Goal: Information Seeking & Learning: Learn about a topic

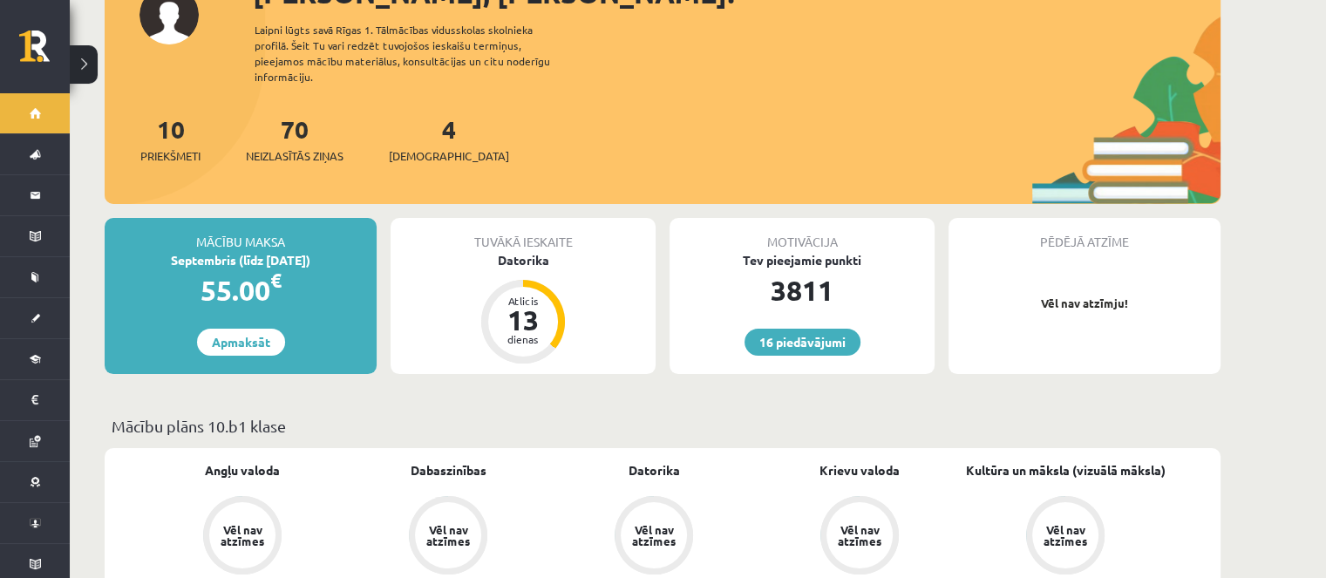
scroll to position [349, 0]
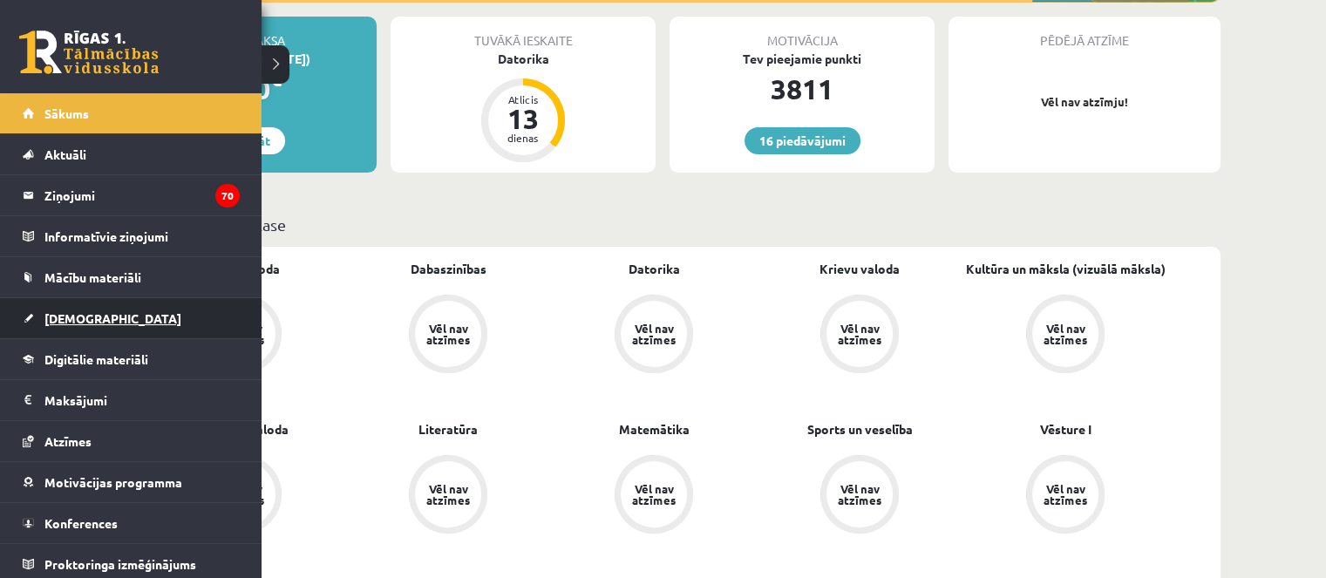
click at [48, 331] on link "[DEMOGRAPHIC_DATA]" at bounding box center [131, 318] width 217 height 40
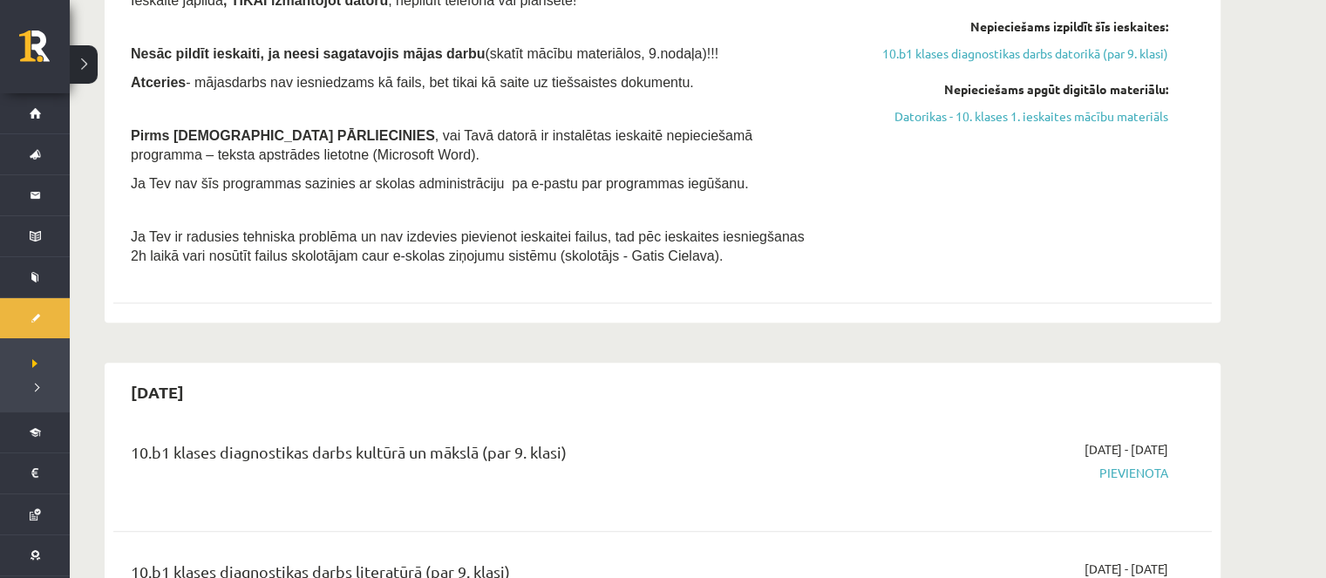
scroll to position [610, 0]
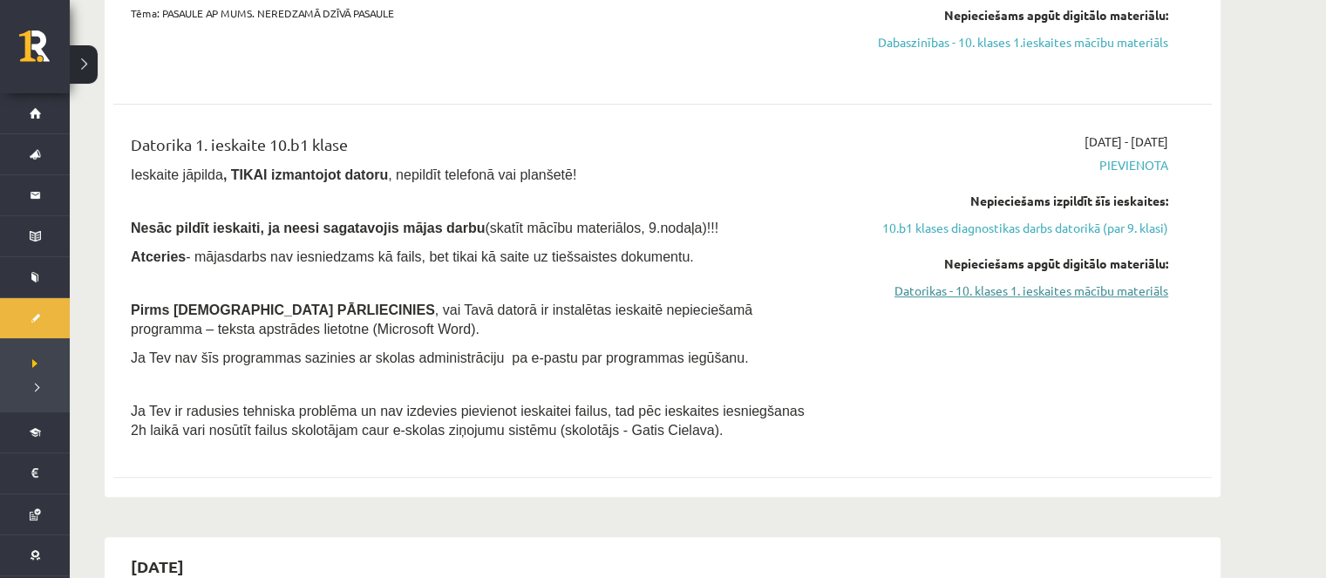
click at [992, 289] on link "Datorikas - 10. klases 1. ieskaites mācību materiāls" at bounding box center [1004, 291] width 329 height 18
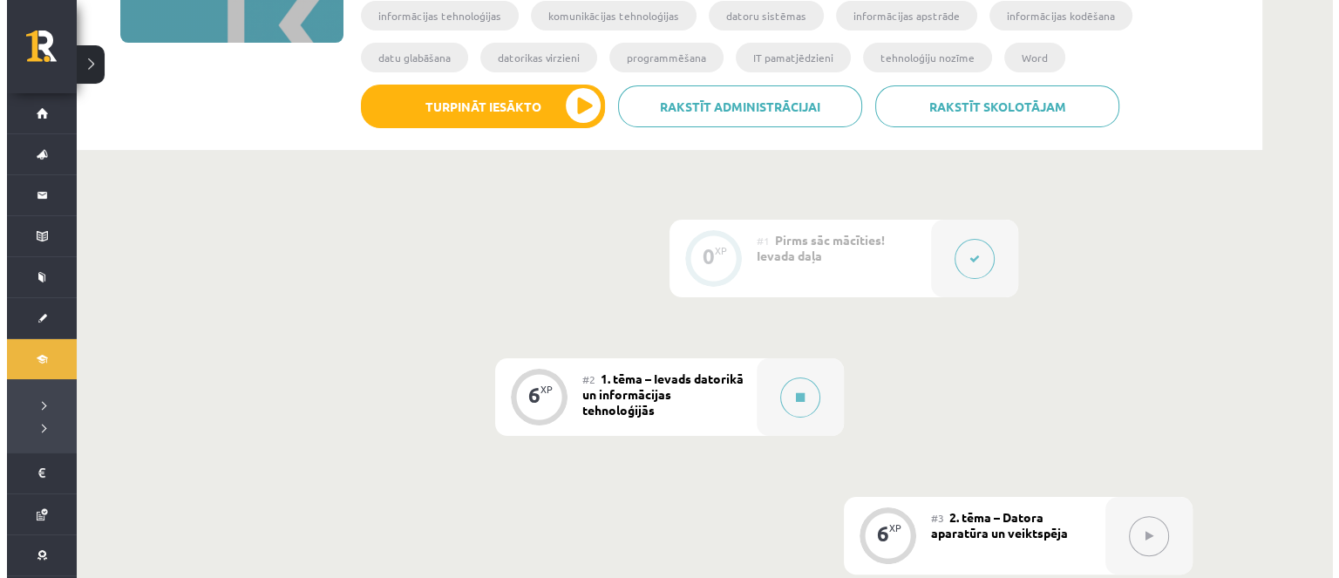
scroll to position [349, 0]
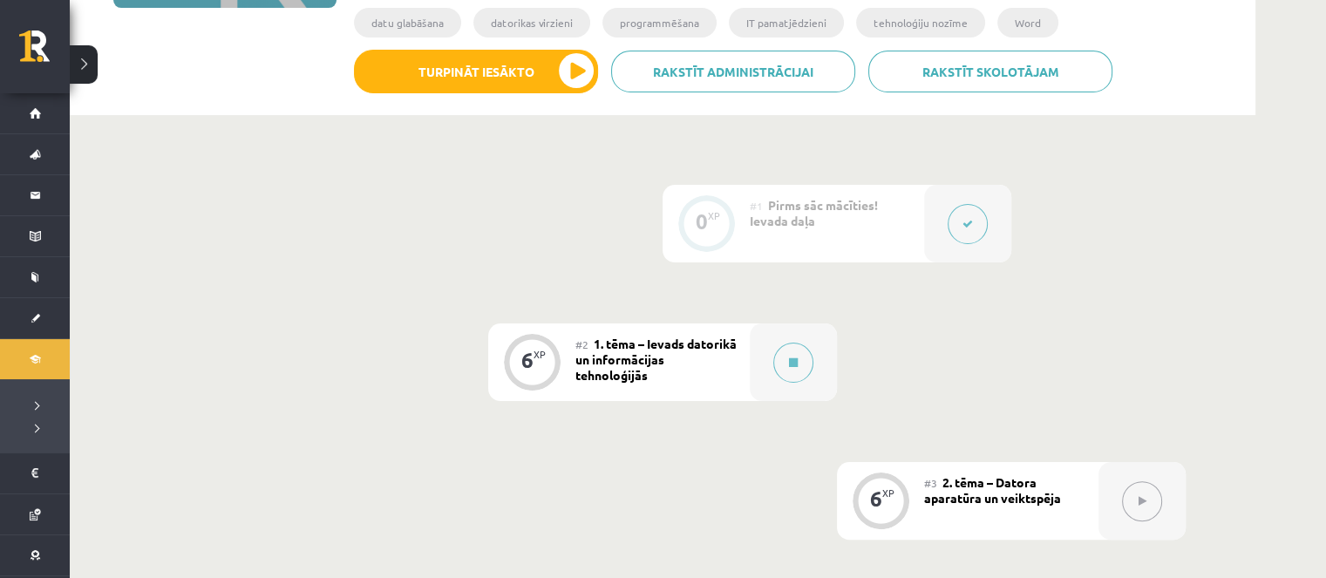
click at [909, 230] on div "#1 Pirms sāc mācīties! Ievada daļa" at bounding box center [837, 224] width 174 height 78
click at [785, 348] on button at bounding box center [793, 363] width 40 height 40
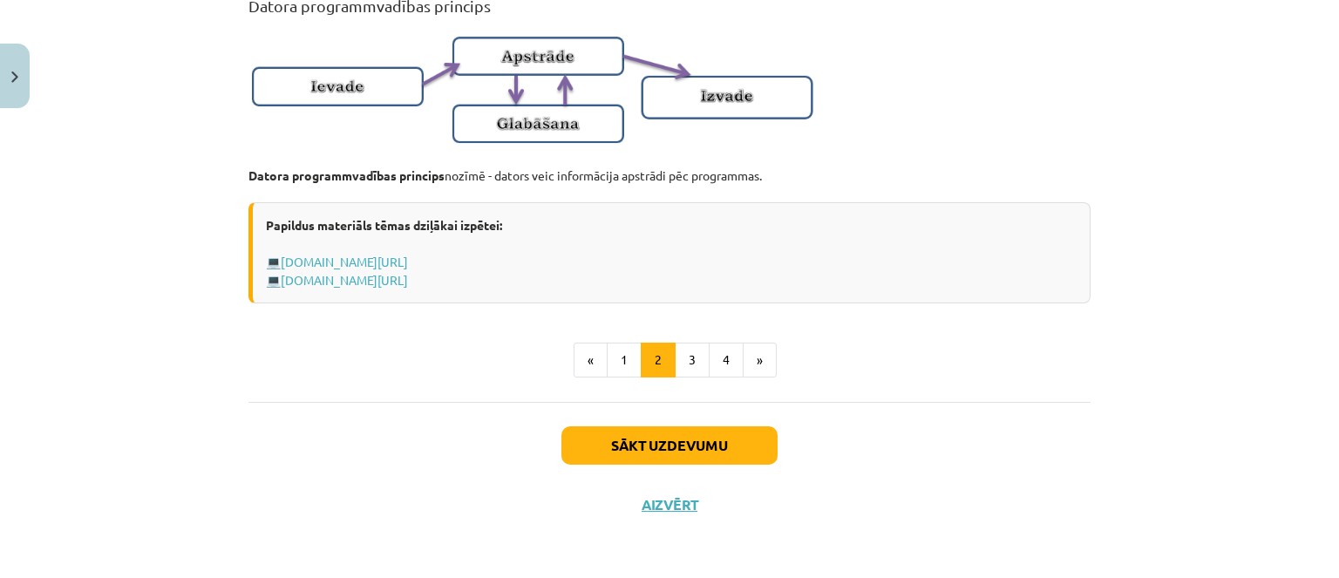
scroll to position [1222, 0]
click at [626, 348] on button "1" at bounding box center [624, 360] width 35 height 35
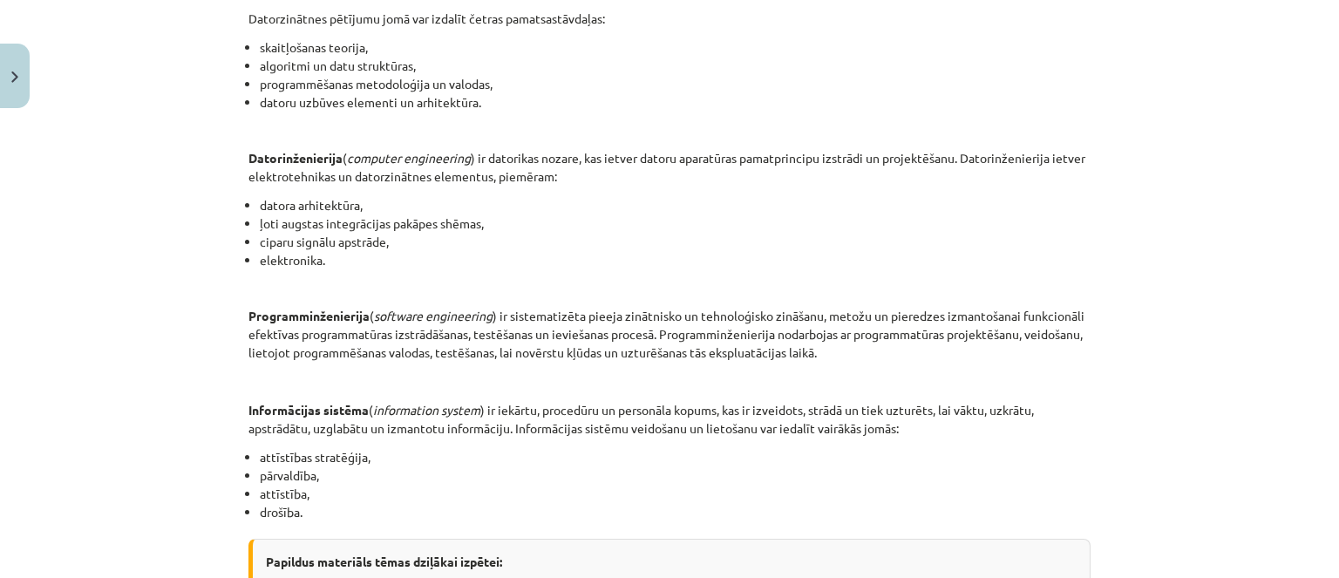
scroll to position [912, 0]
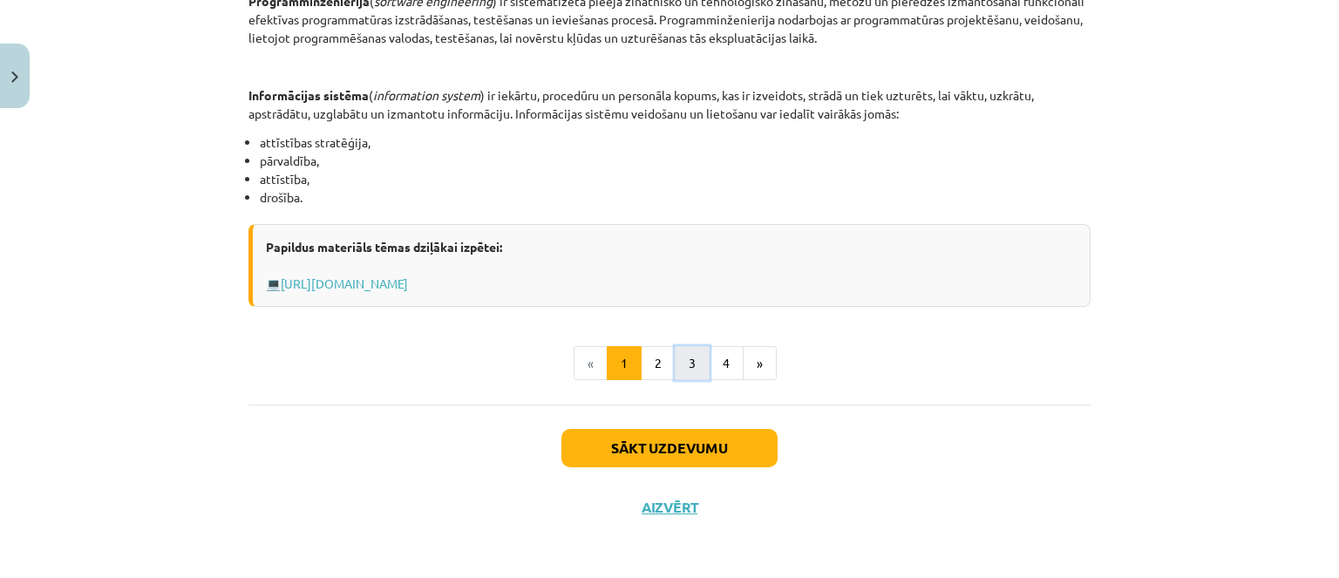
click at [683, 358] on button "3" at bounding box center [692, 363] width 35 height 35
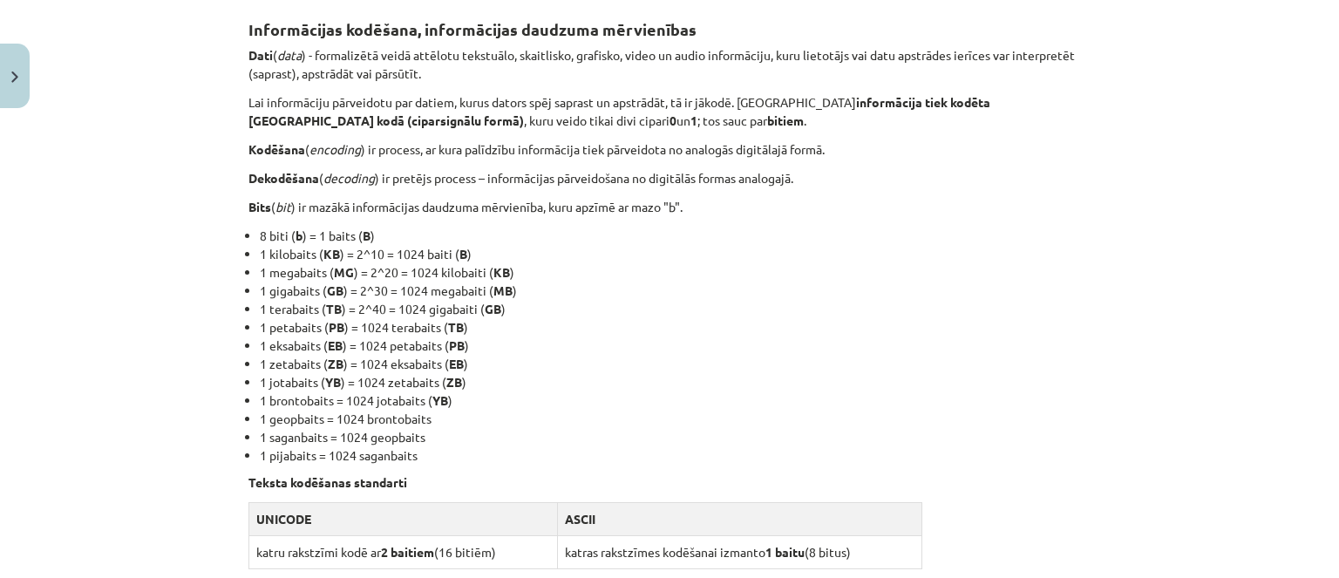
scroll to position [311, 0]
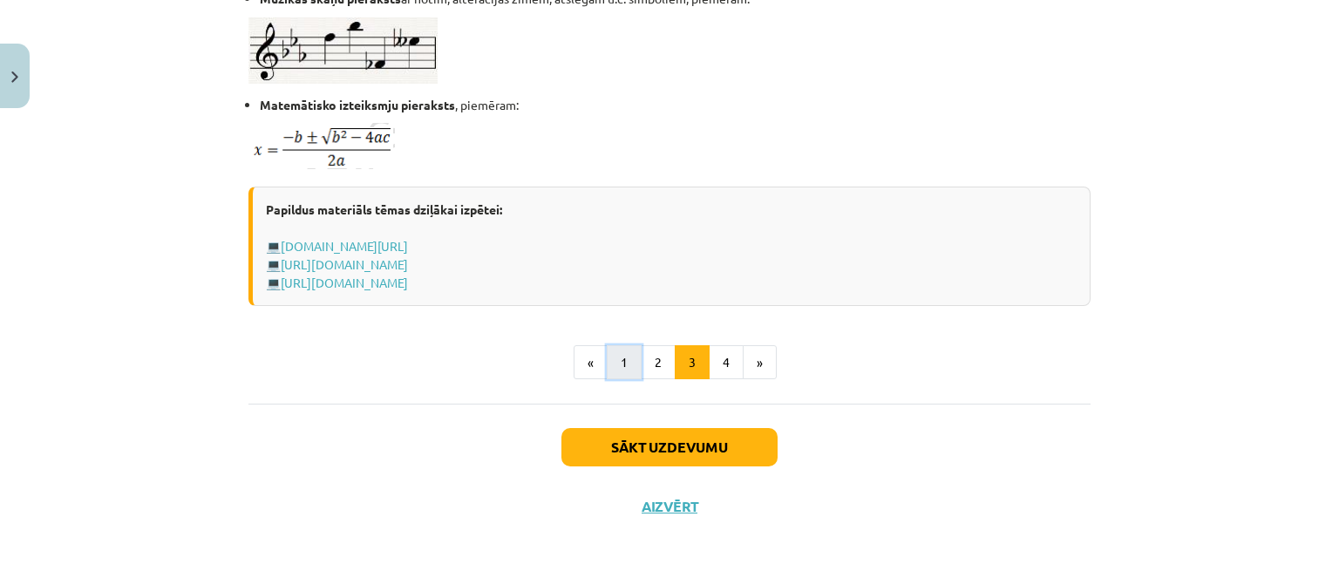
click at [630, 374] on button "1" at bounding box center [624, 362] width 35 height 35
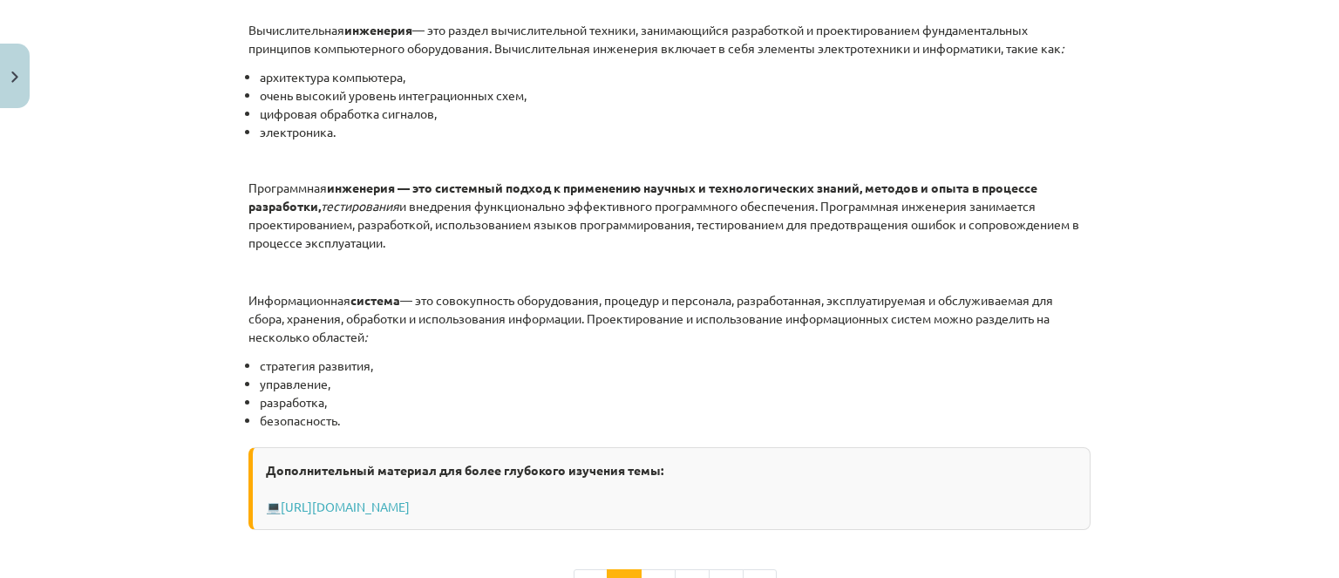
scroll to position [785, 0]
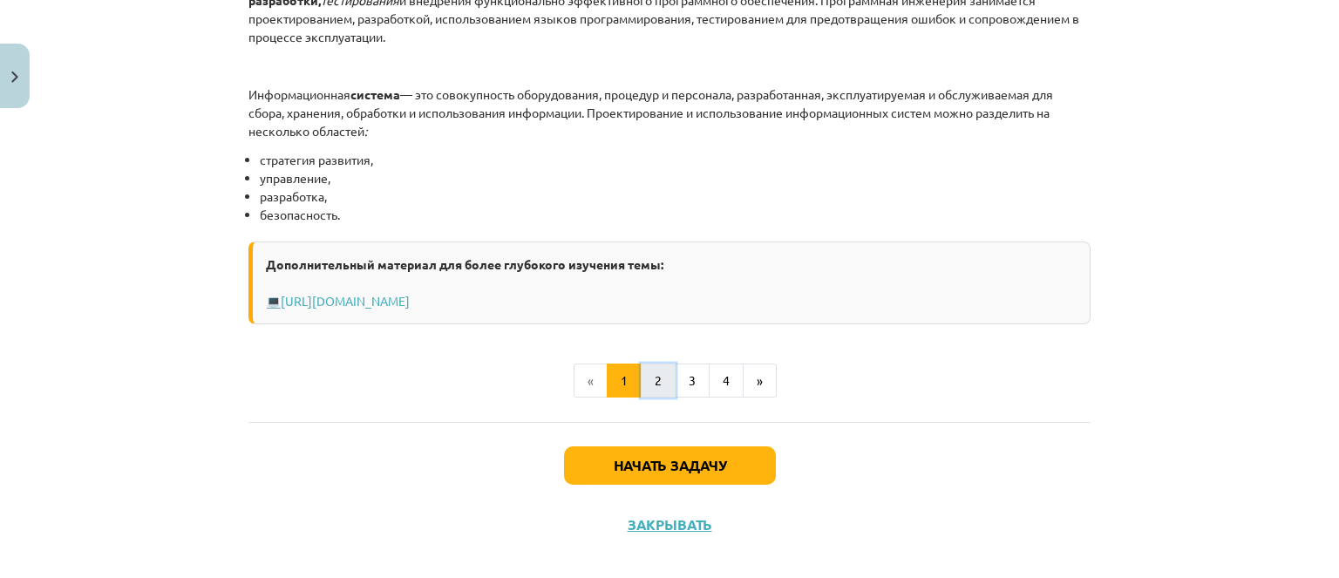
click at [655, 399] on button "2" at bounding box center [658, 381] width 35 height 35
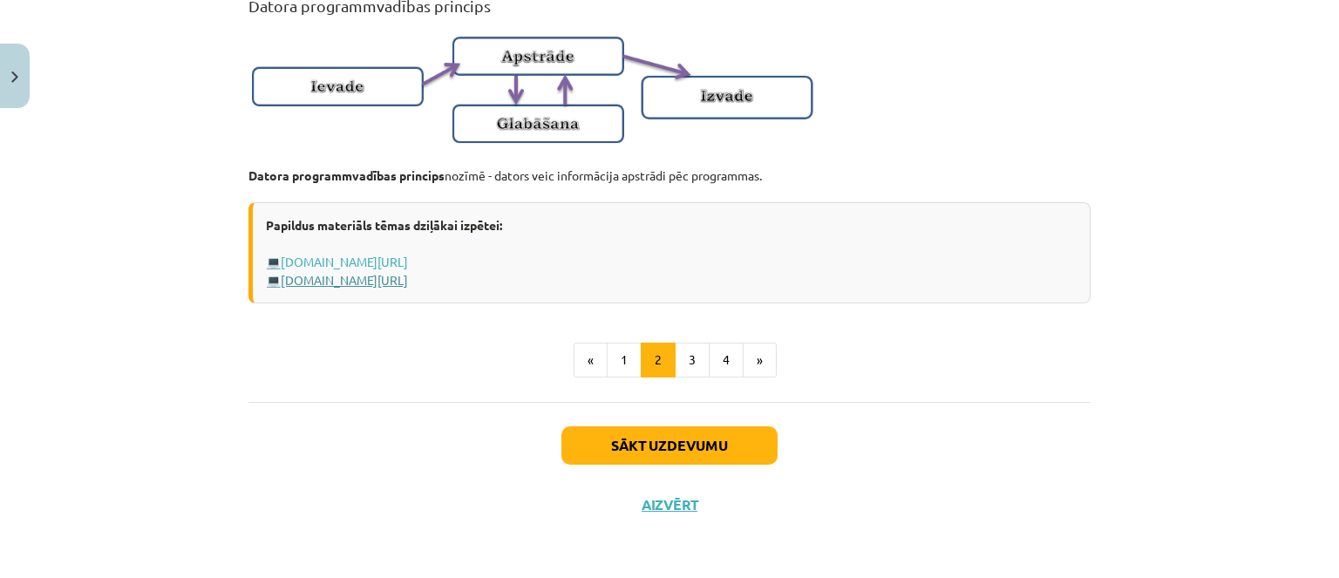
scroll to position [1222, 0]
click at [678, 353] on button "3" at bounding box center [692, 360] width 35 height 35
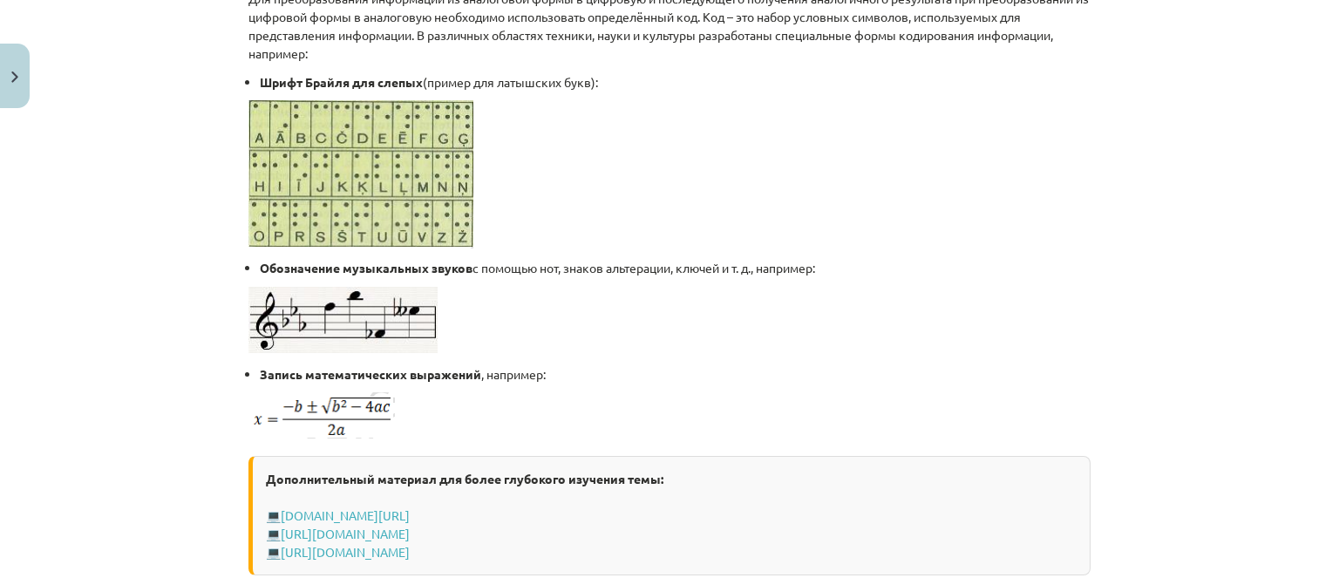
scroll to position [1162, 0]
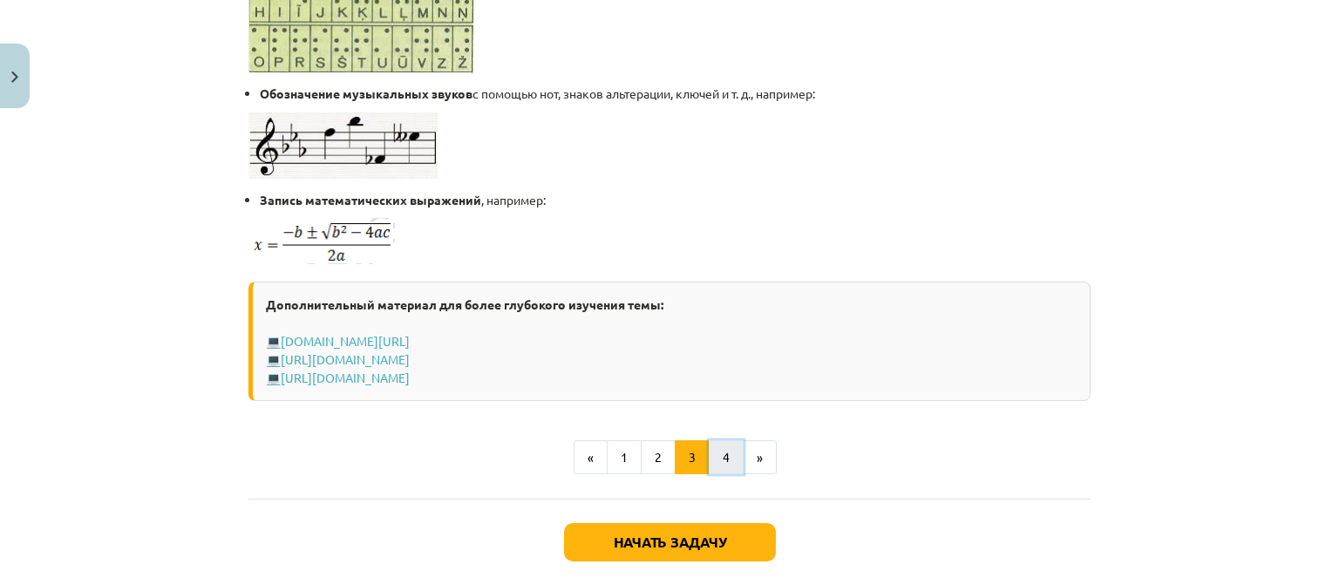
click at [713, 449] on button "4" at bounding box center [726, 457] width 35 height 35
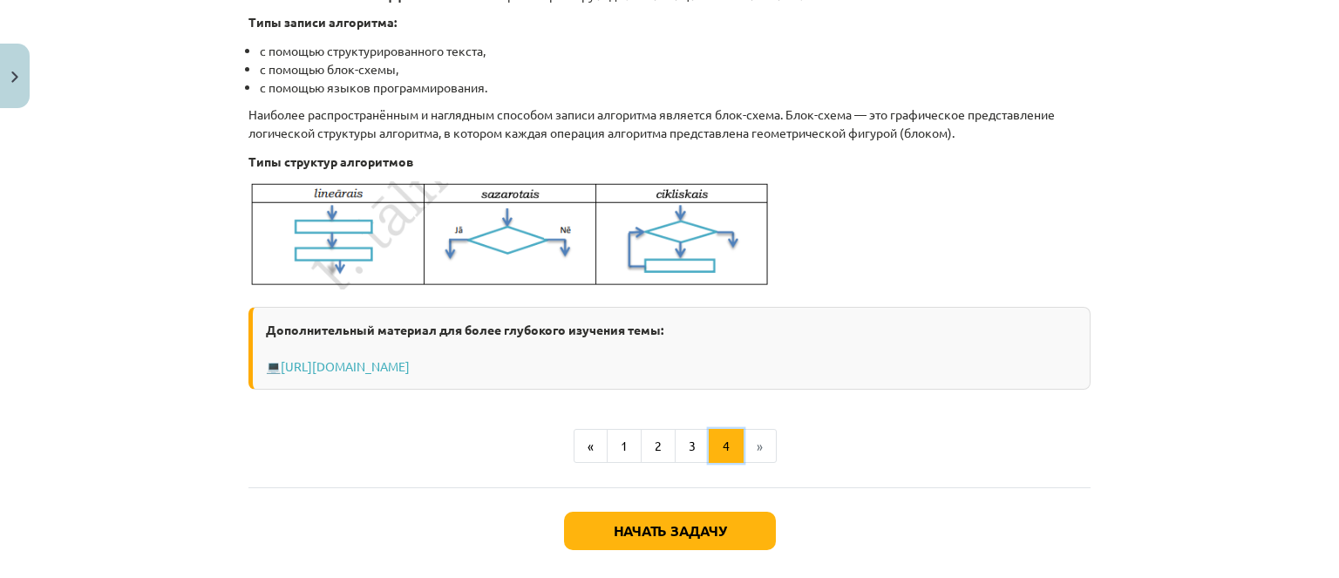
scroll to position [698, 0]
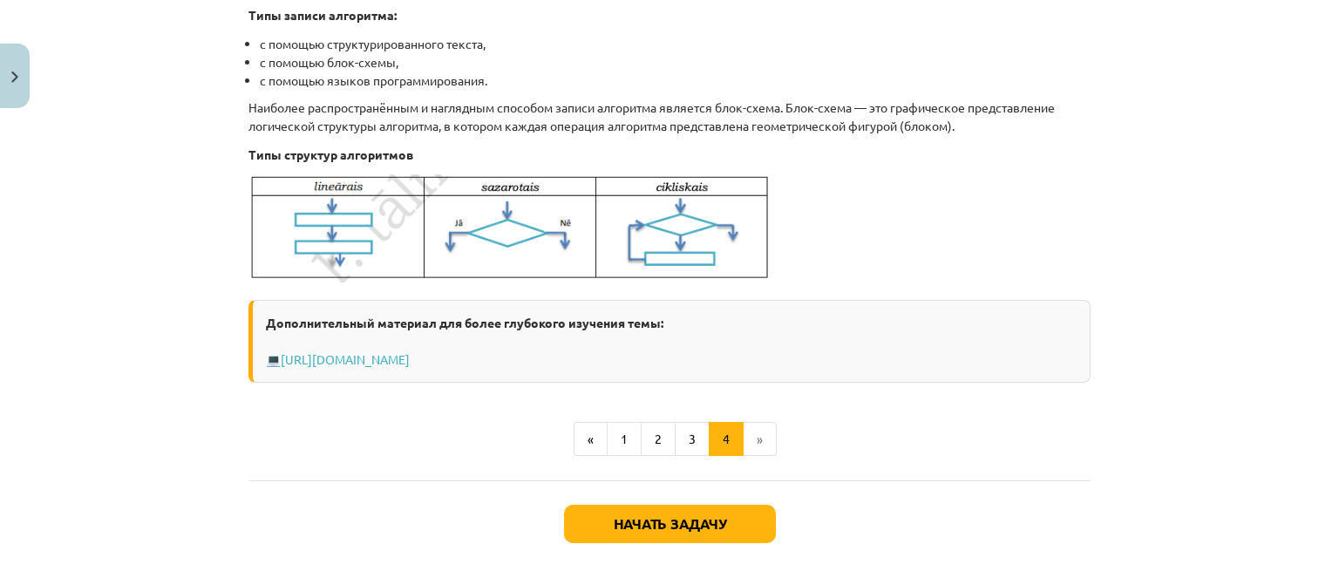
click at [677, 502] on div "Начать задачу Закрывать" at bounding box center [670, 541] width 842 height 122
click at [675, 508] on button "Начать задачу" at bounding box center [670, 524] width 212 height 38
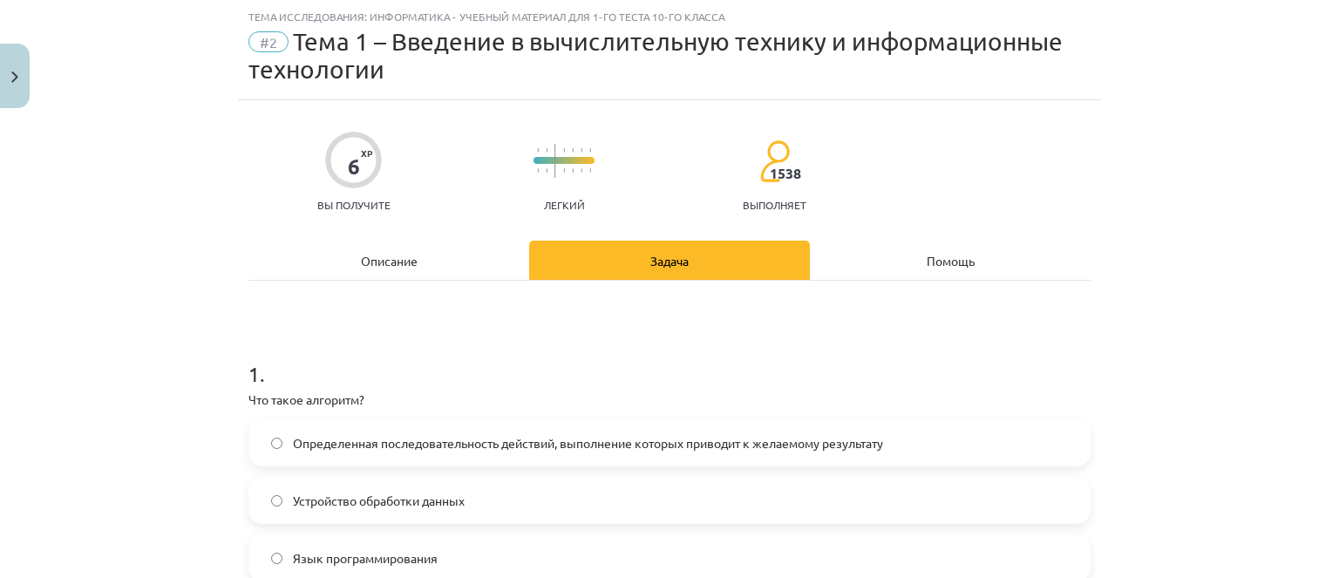
scroll to position [131, 0]
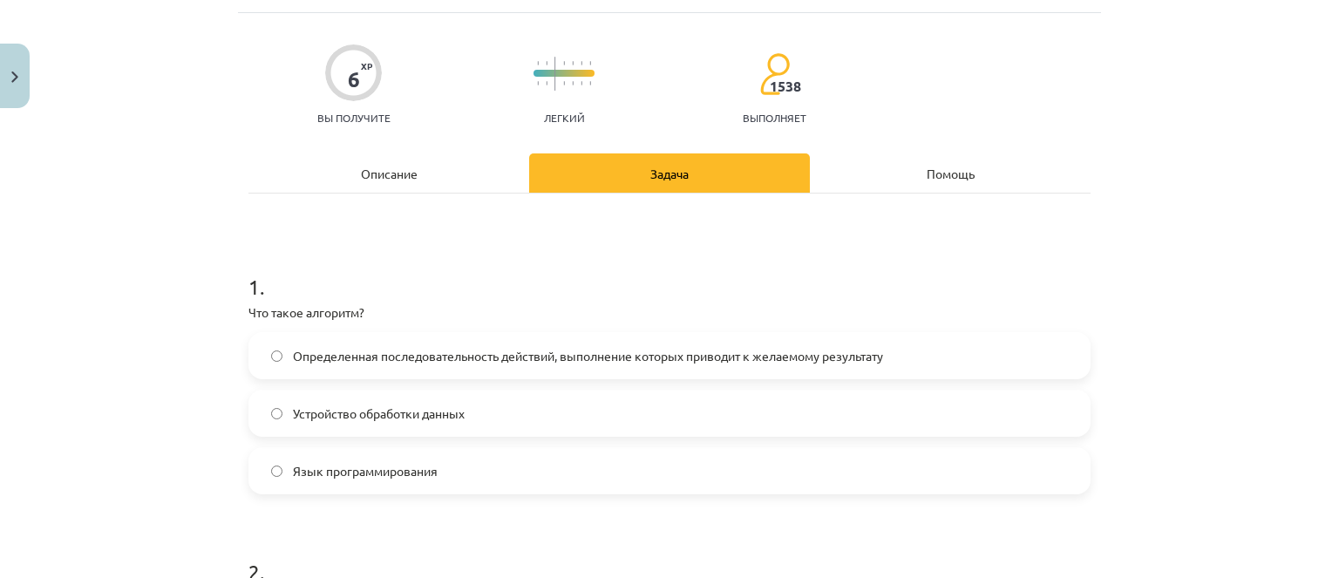
click at [629, 351] on font "Определенная последовательность действий, выполнение которых приводит к желаемо…" at bounding box center [588, 356] width 590 height 16
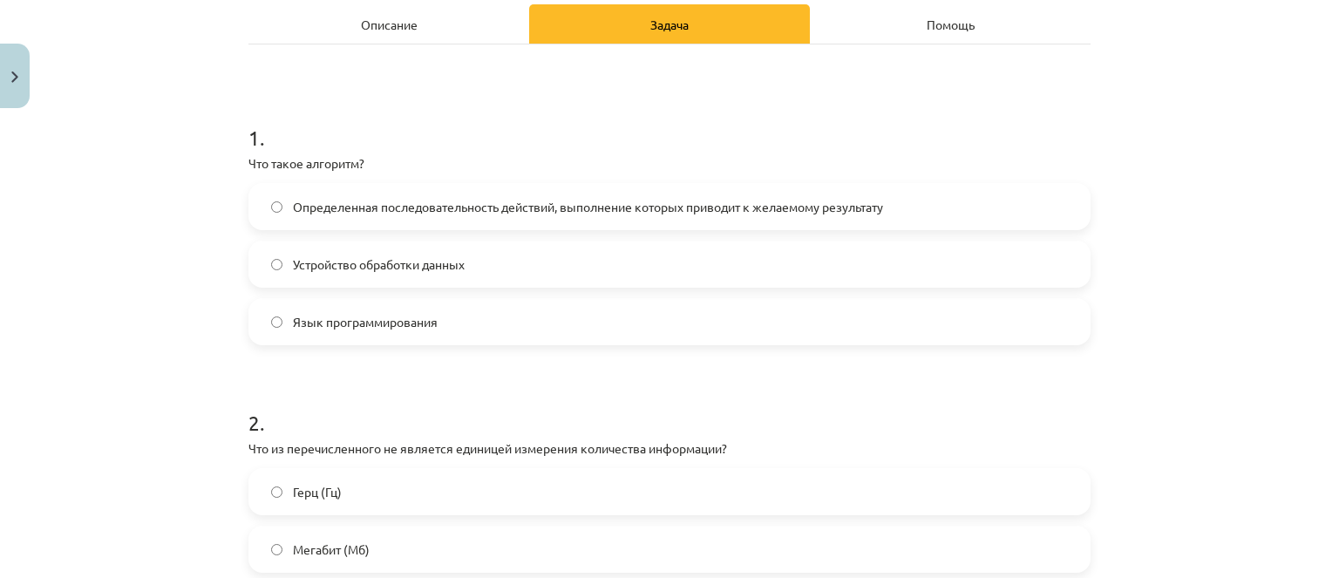
scroll to position [480, 0]
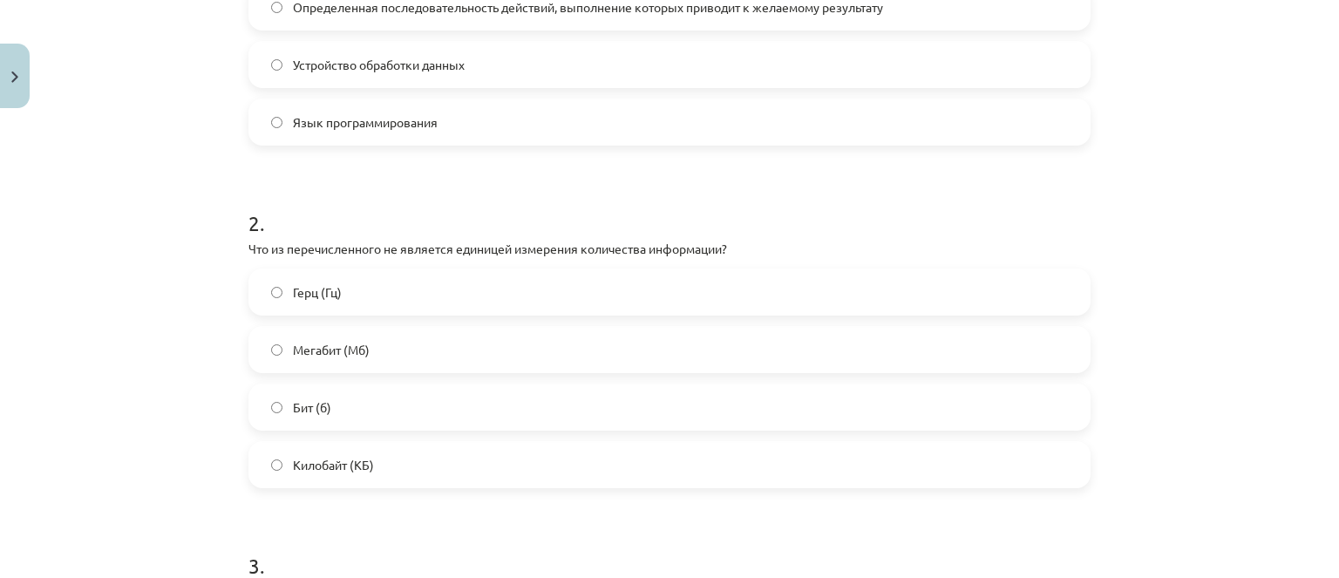
click at [335, 297] on span "Герц (Гц)" at bounding box center [317, 292] width 49 height 18
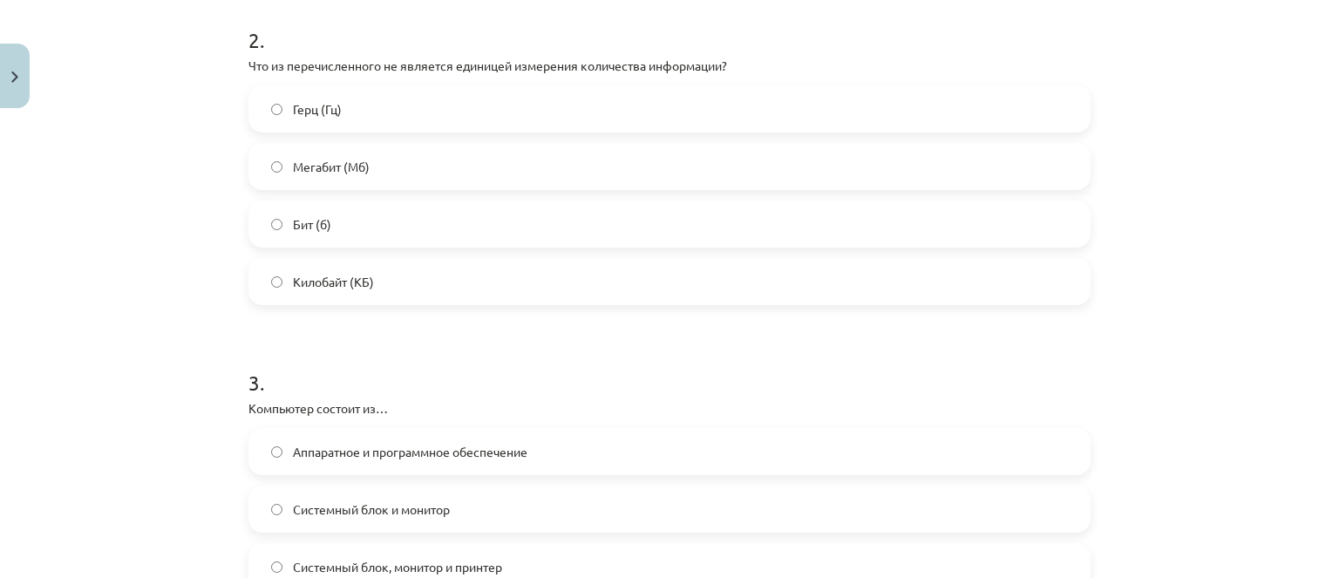
scroll to position [828, 0]
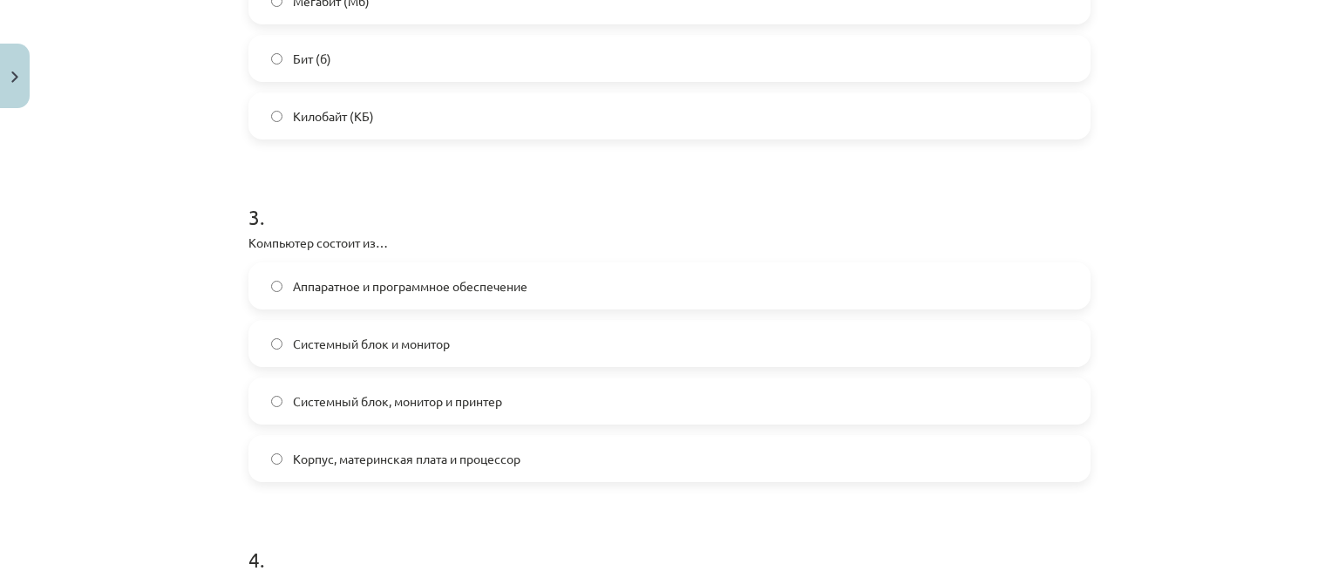
click at [474, 299] on label "Аппаратное и программное обеспечение" at bounding box center [669, 286] width 839 height 44
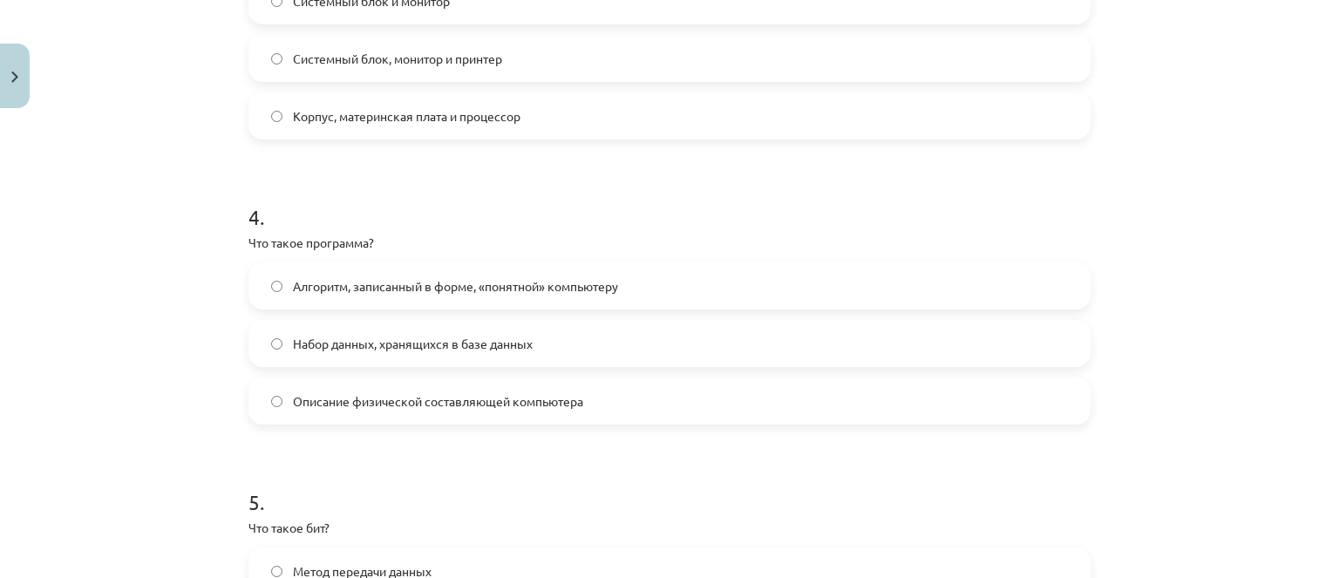
scroll to position [1177, 0]
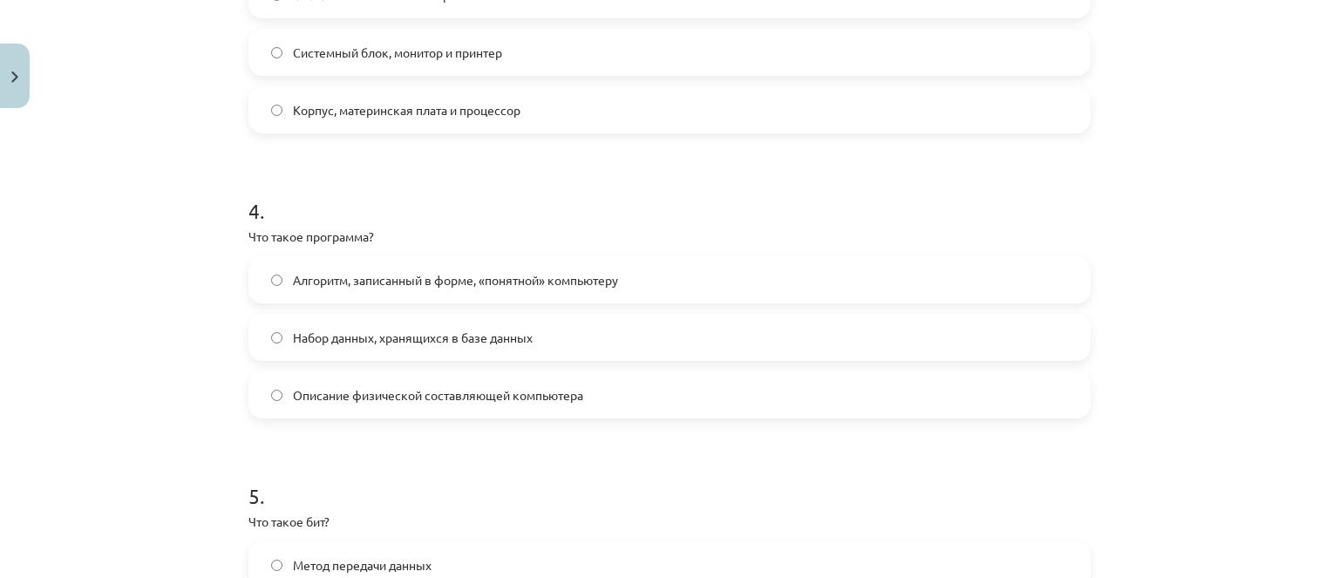
click at [478, 292] on label "Алгоритм, записанный в форме, «понятной» компьютеру" at bounding box center [669, 280] width 839 height 44
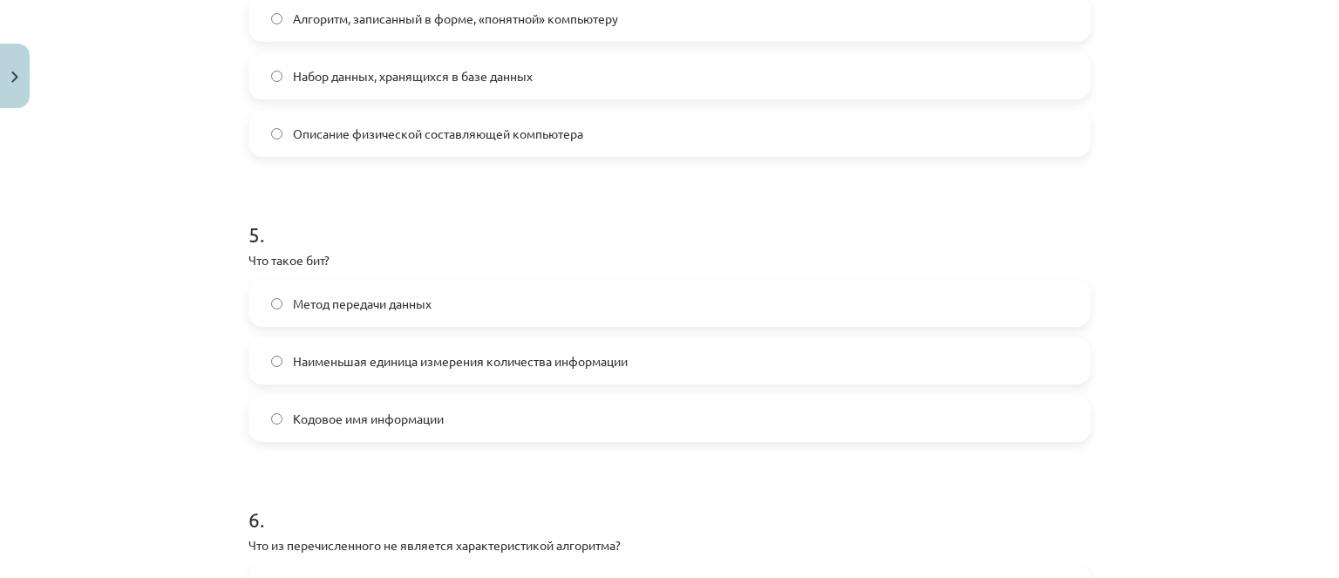
click at [518, 367] on span "Наименьшая единица измерения количества информации" at bounding box center [460, 361] width 335 height 18
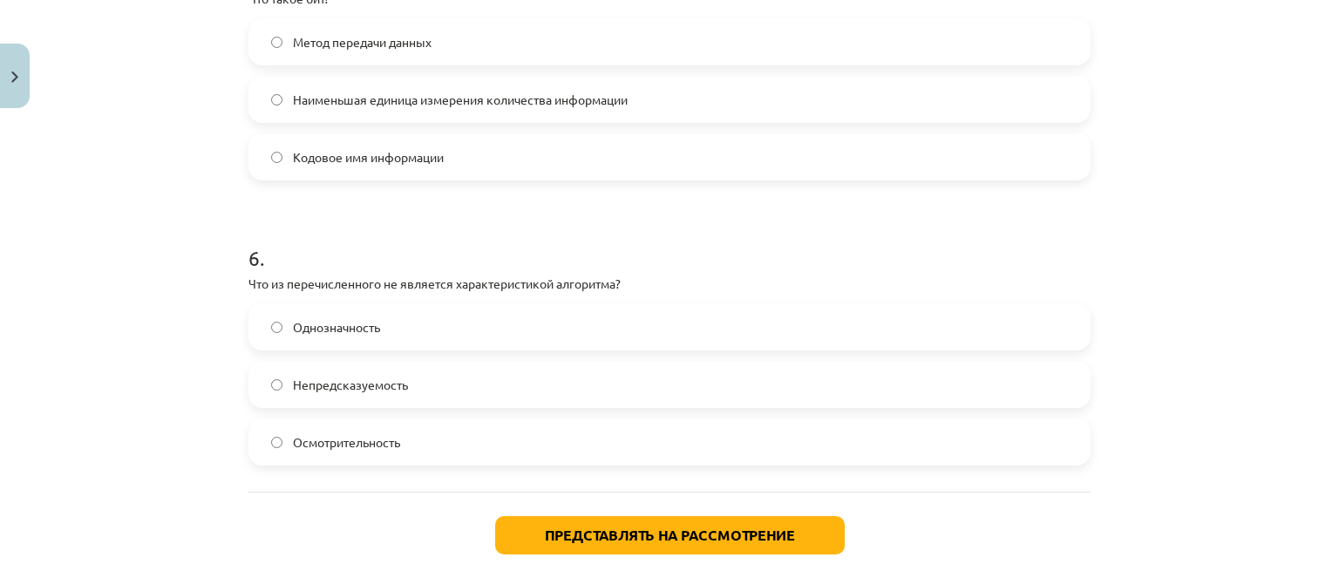
scroll to position [1788, 0]
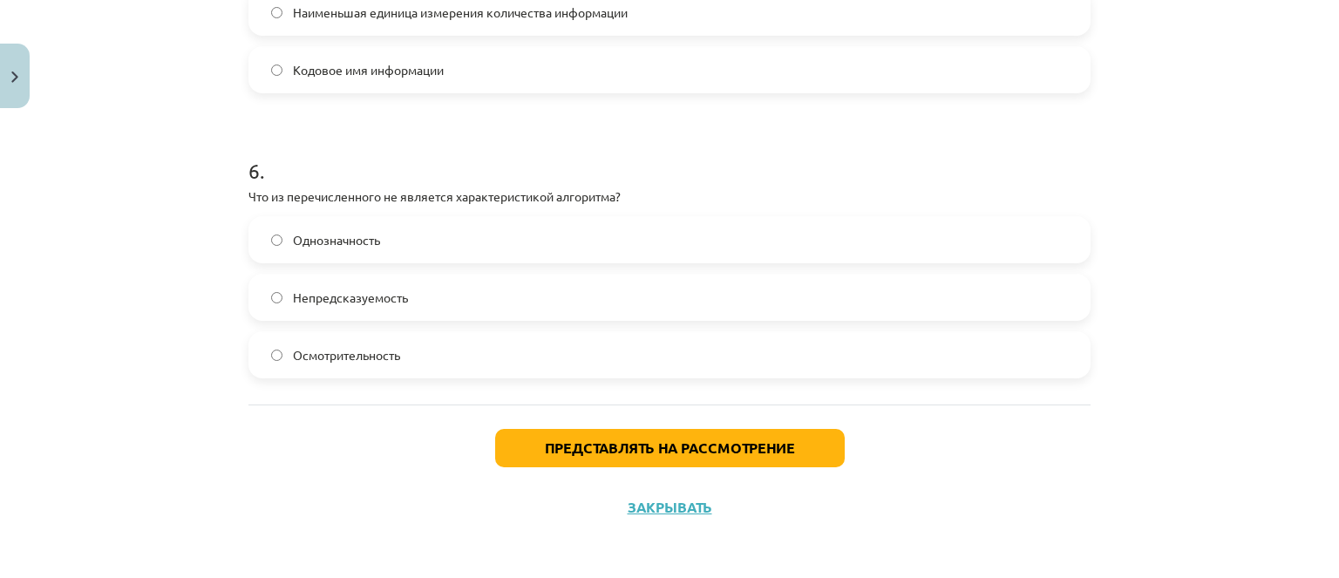
click at [363, 289] on span "Непредсказуемость" at bounding box center [350, 298] width 115 height 18
click at [608, 425] on div "Представлять на рассмотрение Закрывать" at bounding box center [670, 466] width 842 height 122
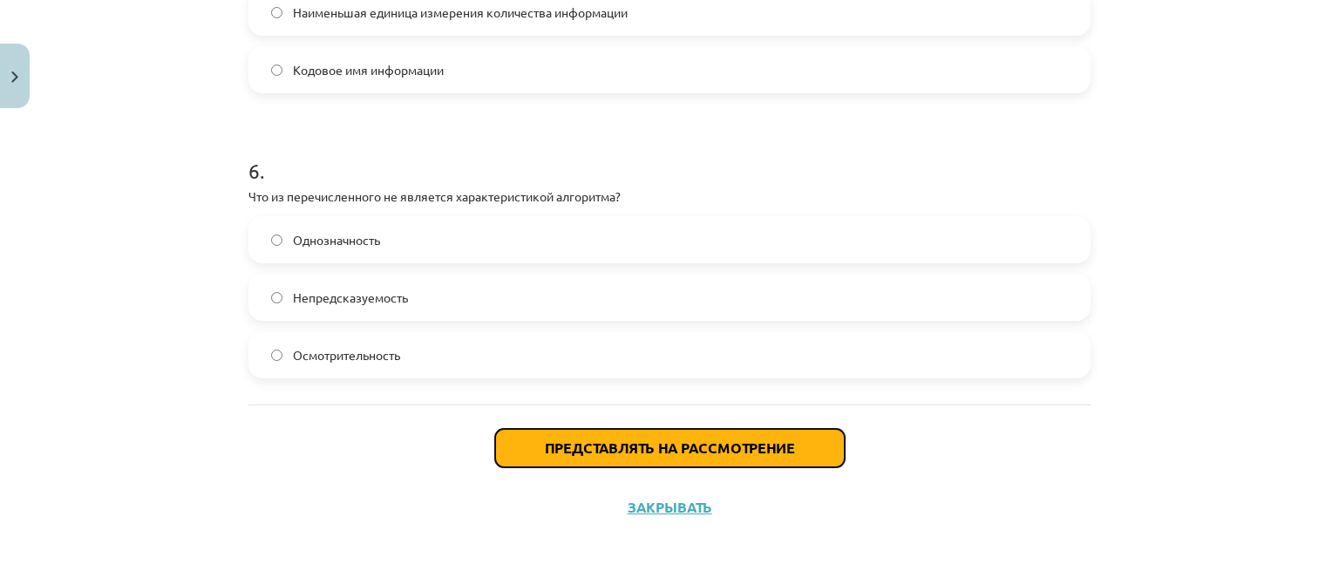
click at [610, 432] on button "Представлять на рассмотрение" at bounding box center [670, 448] width 350 height 38
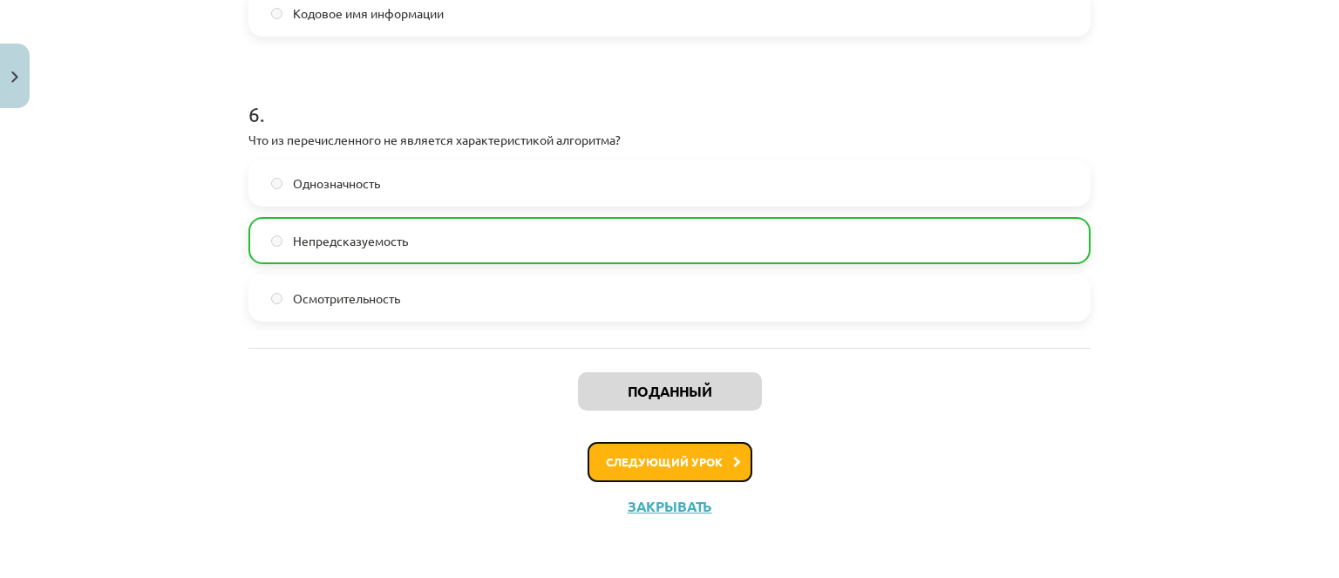
click at [681, 469] on button "Следующий урок" at bounding box center [670, 462] width 165 height 40
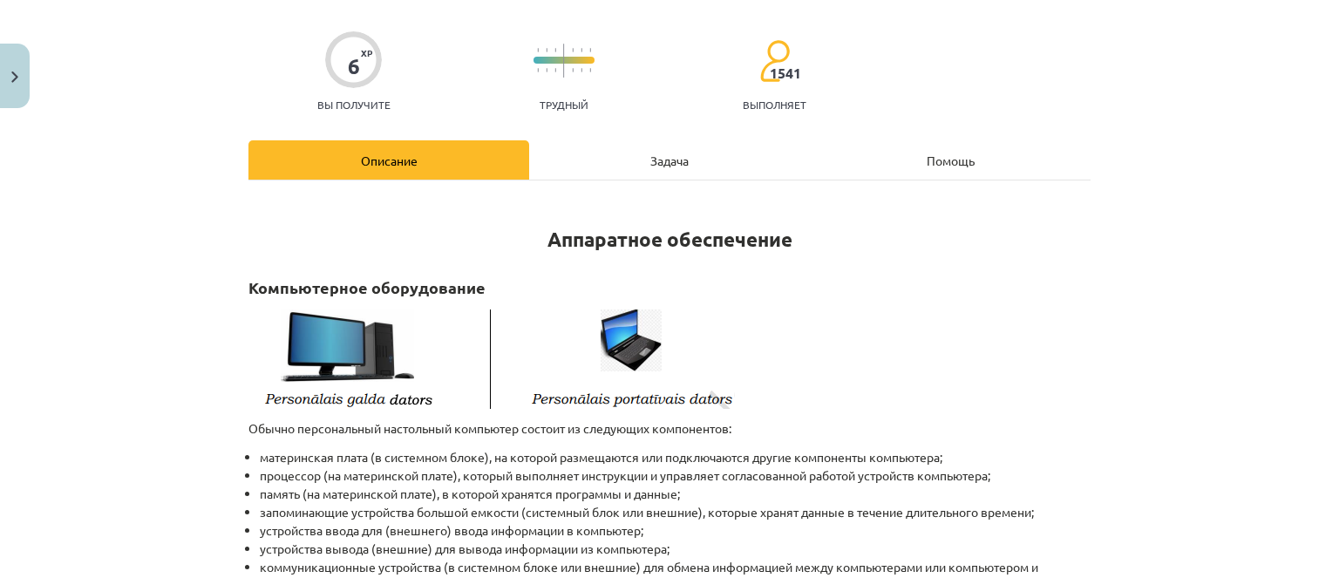
scroll to position [262, 0]
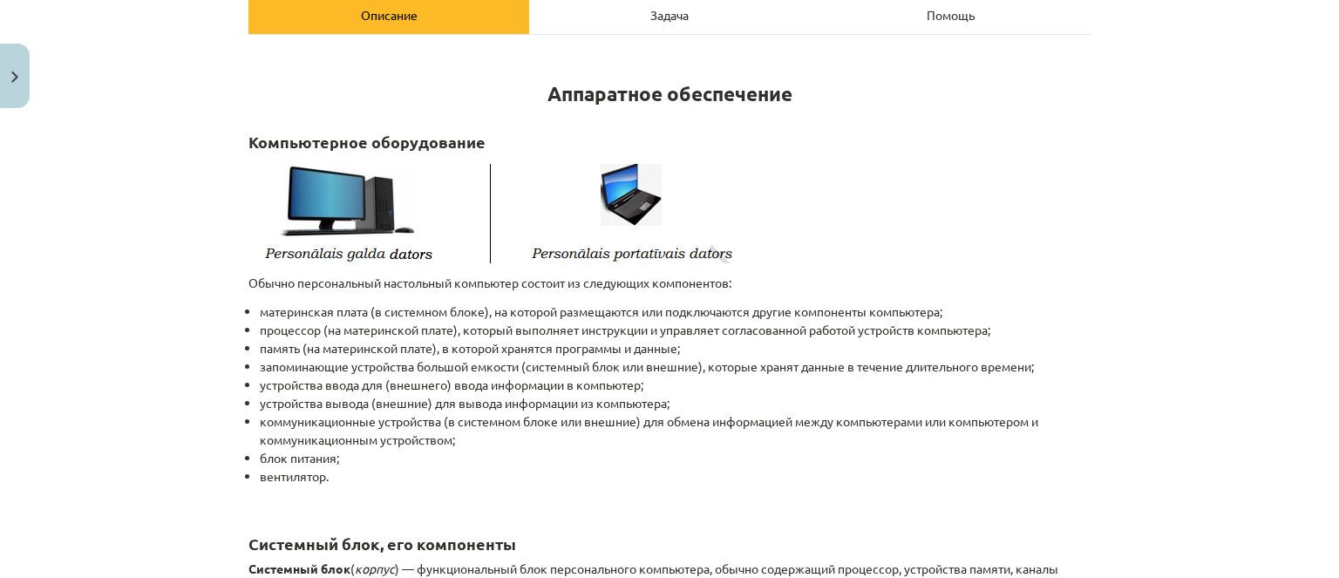
click at [260, 315] on font "материнская плата (в системном блоке), на которой размещаются или подключаются …" at bounding box center [601, 311] width 683 height 16
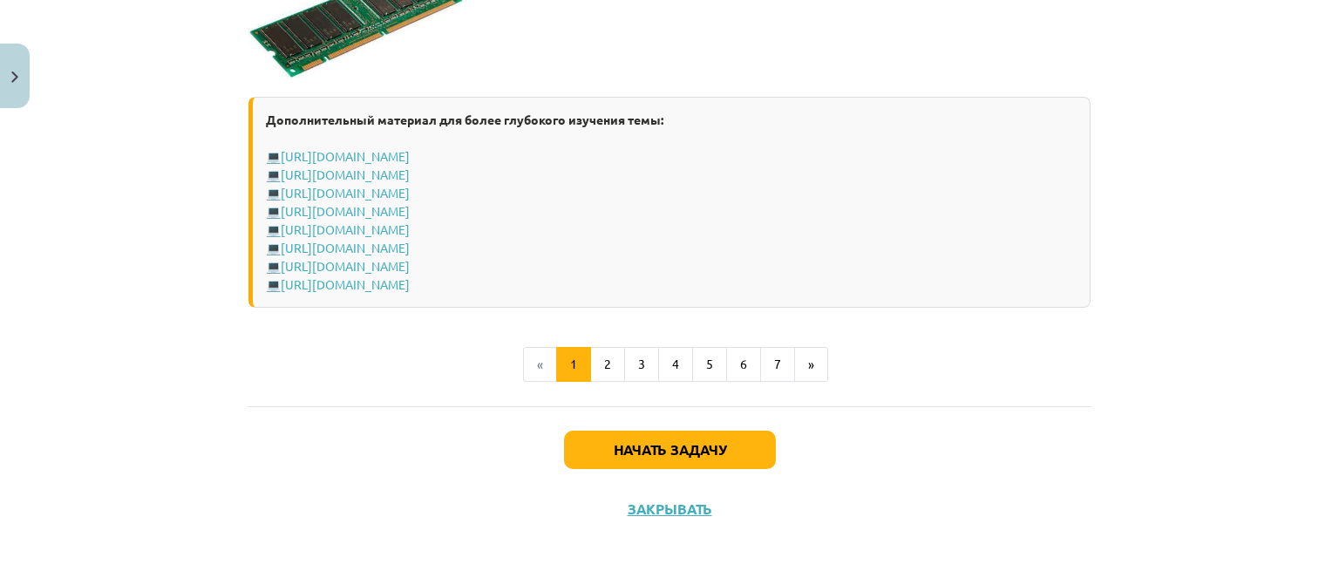
scroll to position [3209, 0]
click at [610, 364] on button "2" at bounding box center [607, 363] width 35 height 35
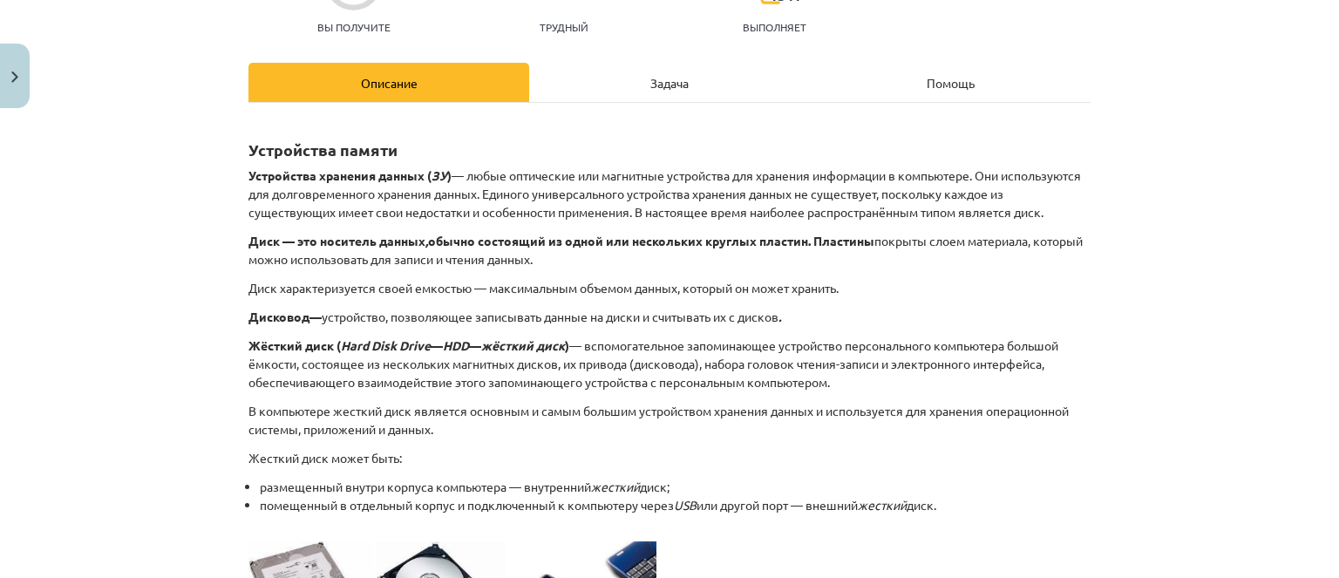
scroll to position [0, 0]
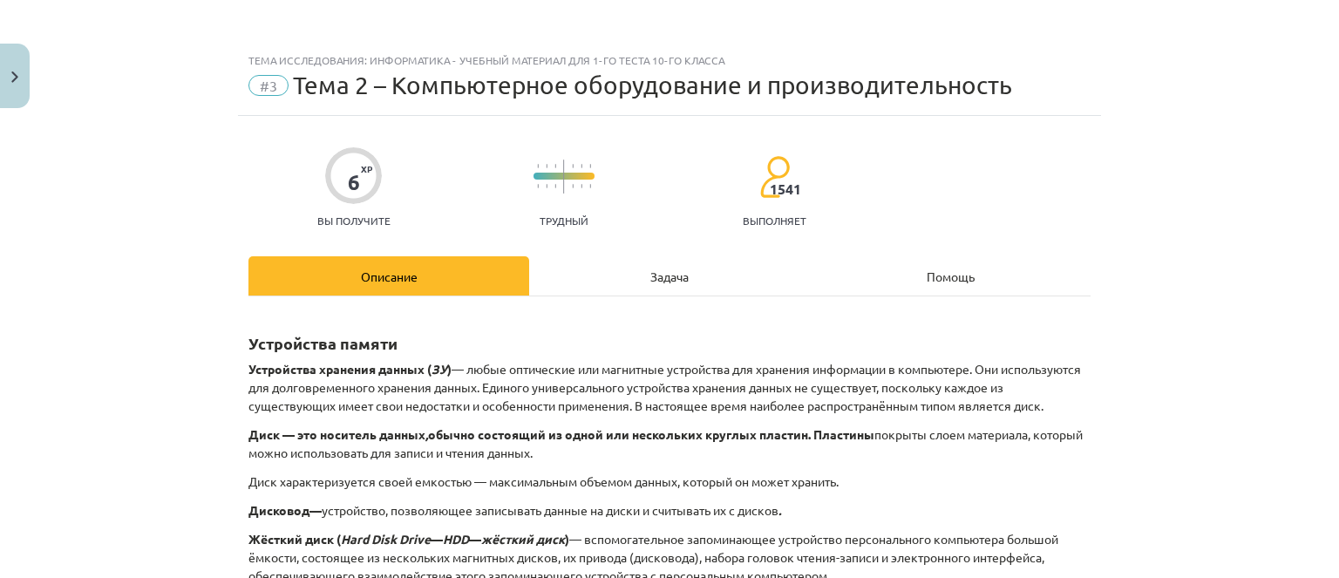
click at [708, 278] on div "Задача" at bounding box center [669, 275] width 281 height 39
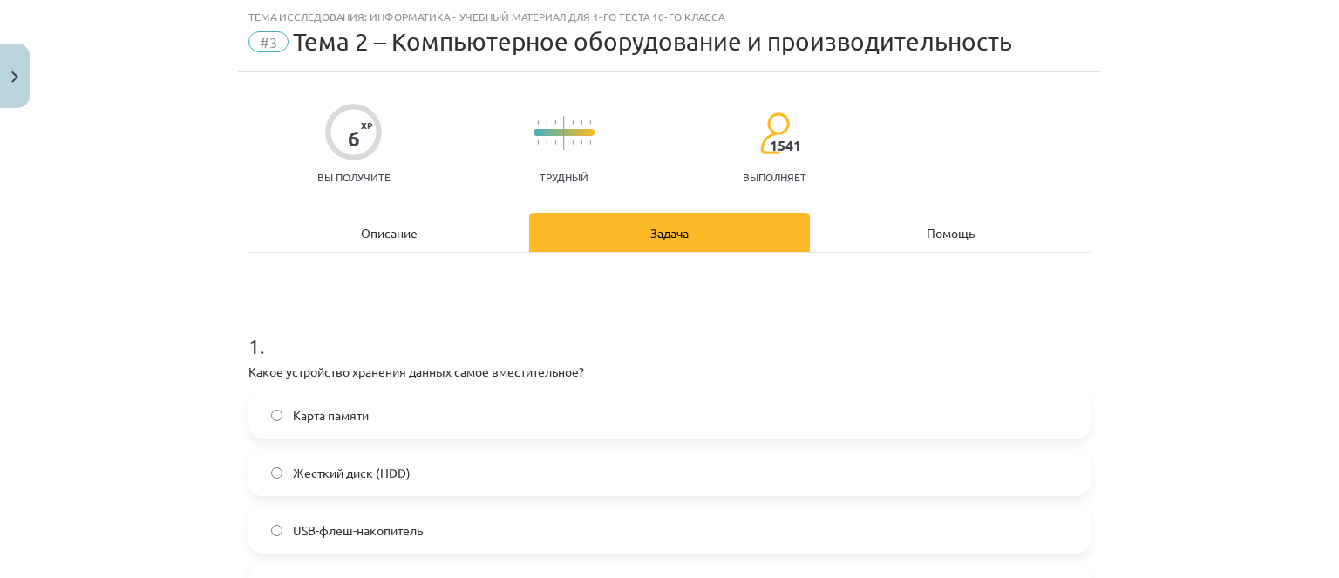
click at [469, 213] on div "Описание" at bounding box center [389, 232] width 281 height 39
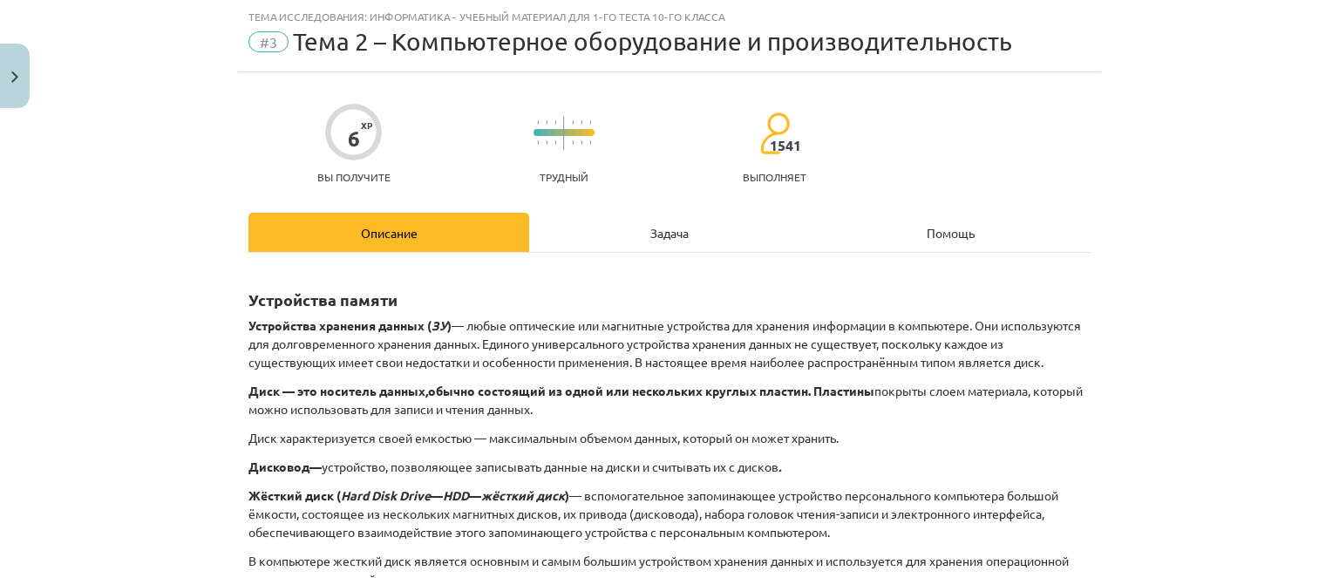
click at [555, 220] on div "Задача" at bounding box center [669, 232] width 281 height 39
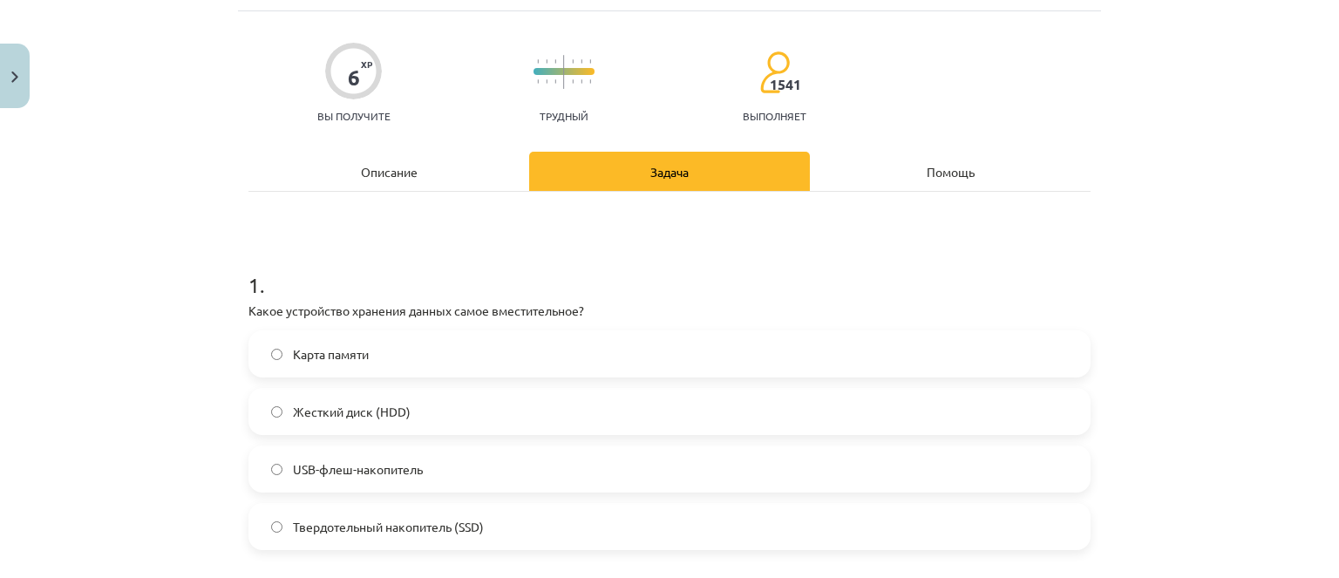
scroll to position [131, 0]
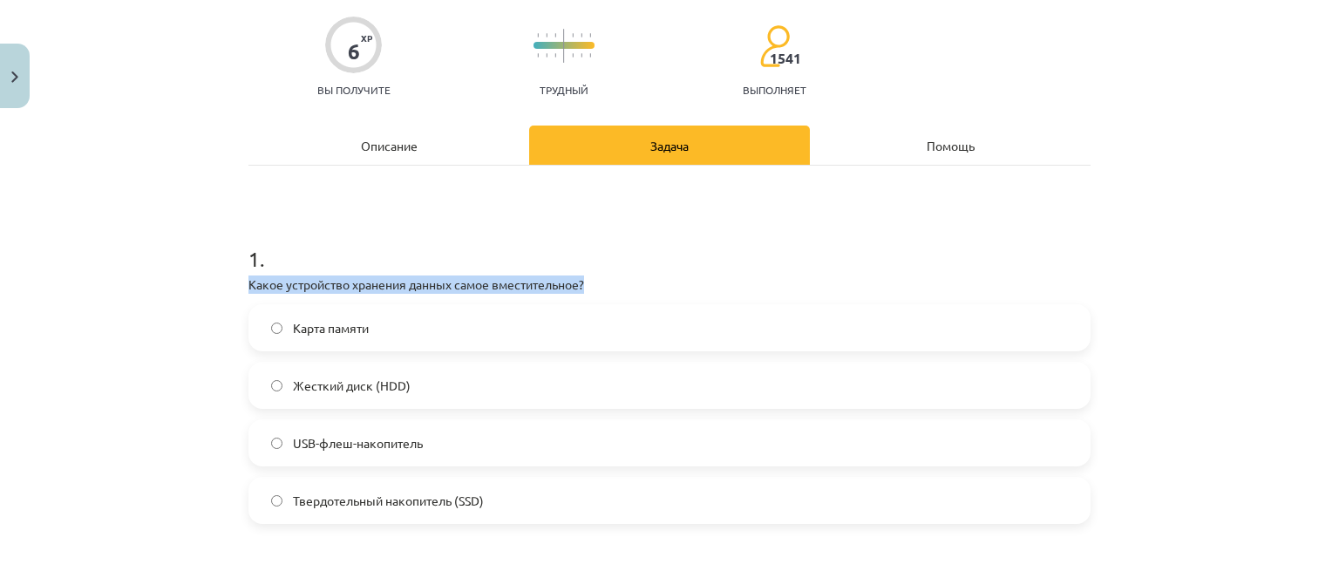
drag, startPoint x: 237, startPoint y: 284, endPoint x: 575, endPoint y: 283, distance: 337.5
click at [418, 493] on font "Твердотельный накопитель (SSD)" at bounding box center [388, 501] width 191 height 16
click at [484, 495] on label "Твердотельный накопитель (SSD)" at bounding box center [669, 501] width 839 height 44
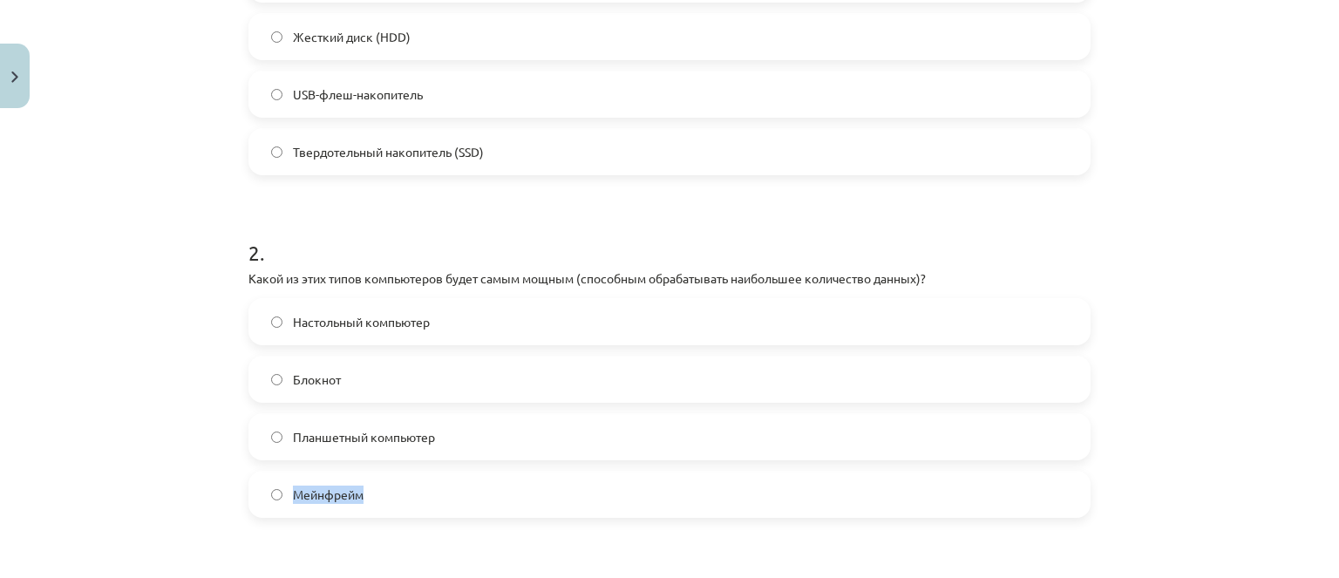
drag, startPoint x: 371, startPoint y: 503, endPoint x: 287, endPoint y: 495, distance: 84.1
click at [287, 495] on label "Мейнфрейм" at bounding box center [669, 495] width 839 height 44
click at [314, 502] on span "Мейнфрейм" at bounding box center [328, 495] width 71 height 18
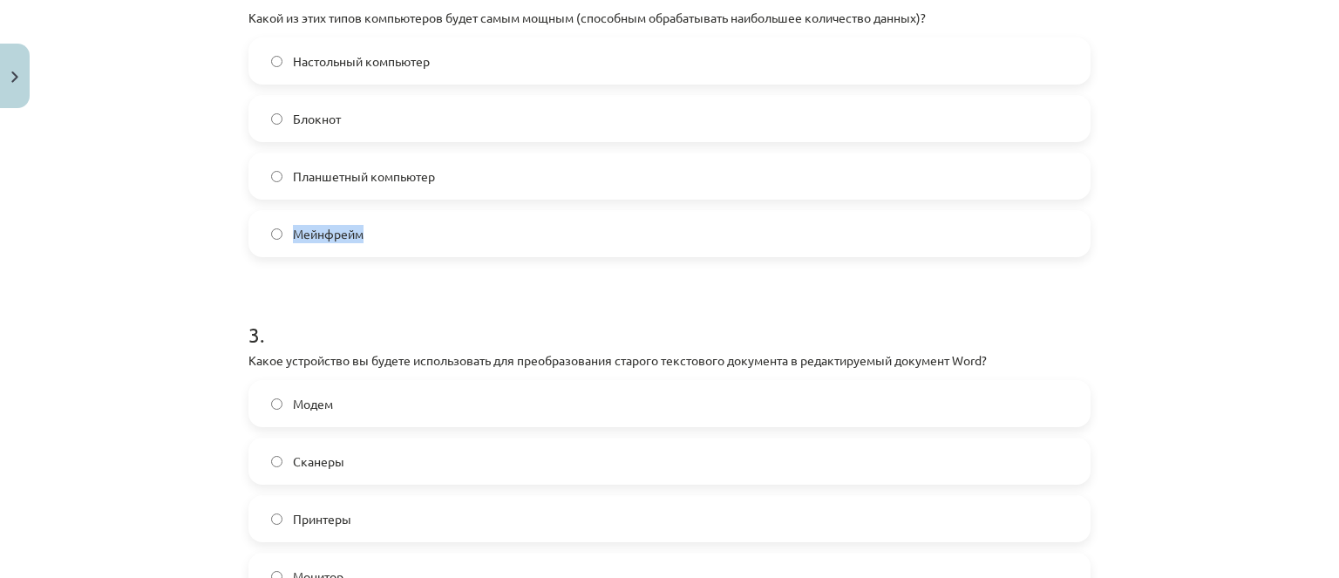
scroll to position [741, 0]
click at [215, 397] on div "Тема исследования: Информатика - учебный материал для 1-го теста 10-го класса #…" at bounding box center [669, 289] width 1339 height 578
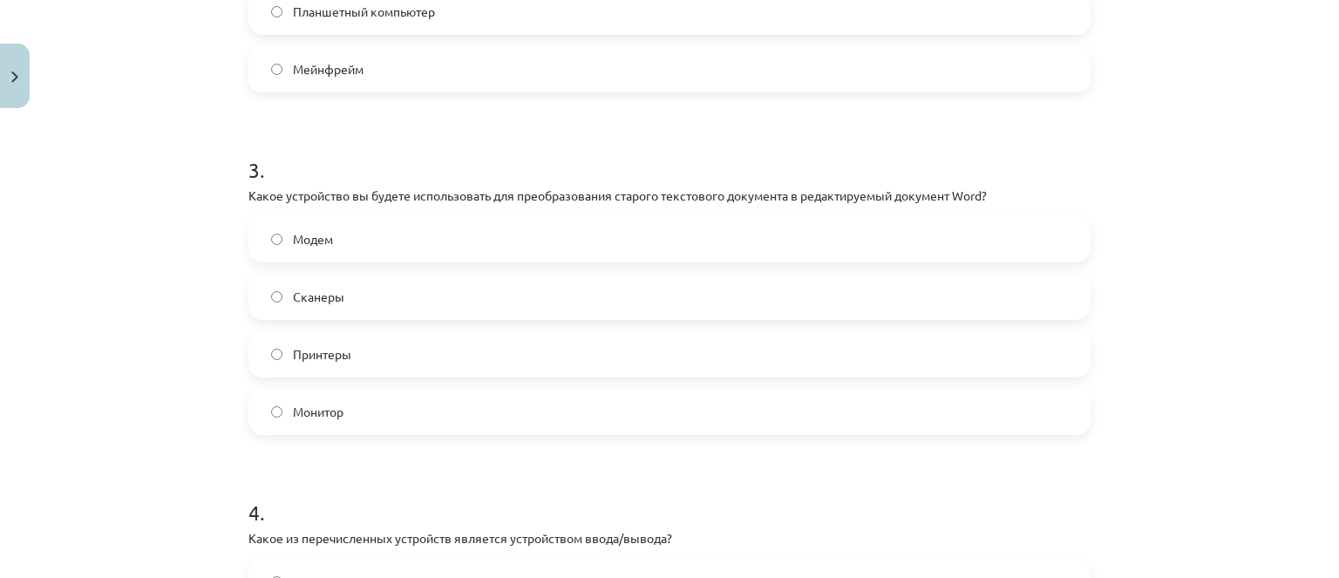
scroll to position [916, 0]
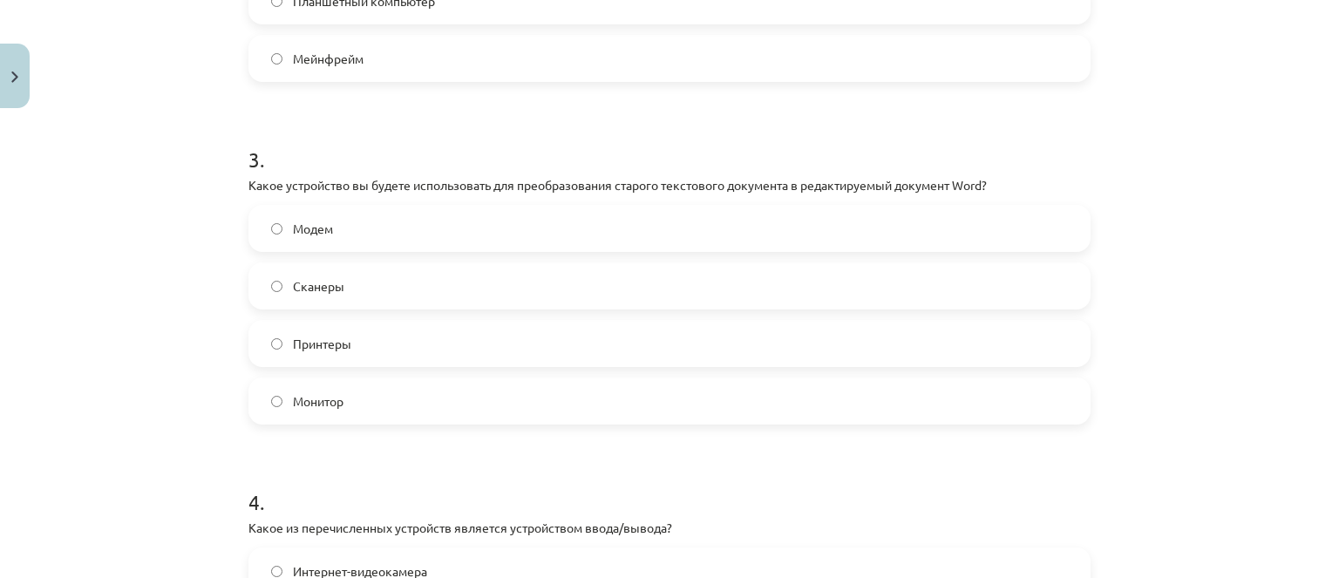
click at [303, 281] on font "Сканеры" at bounding box center [318, 286] width 51 height 16
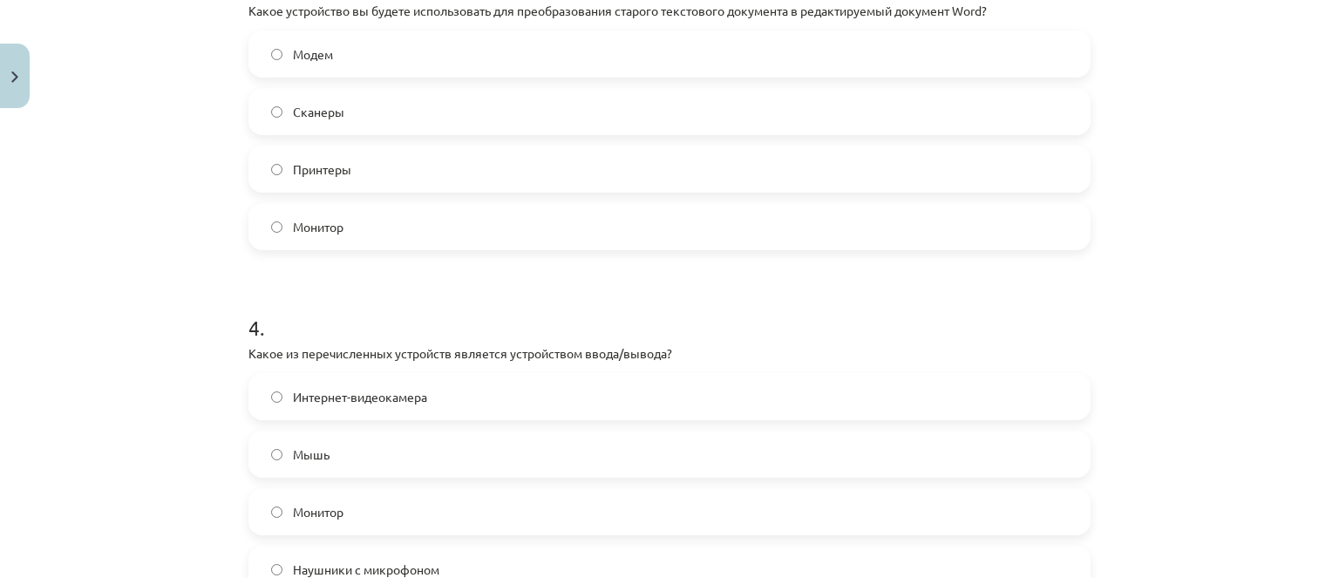
scroll to position [1177, 0]
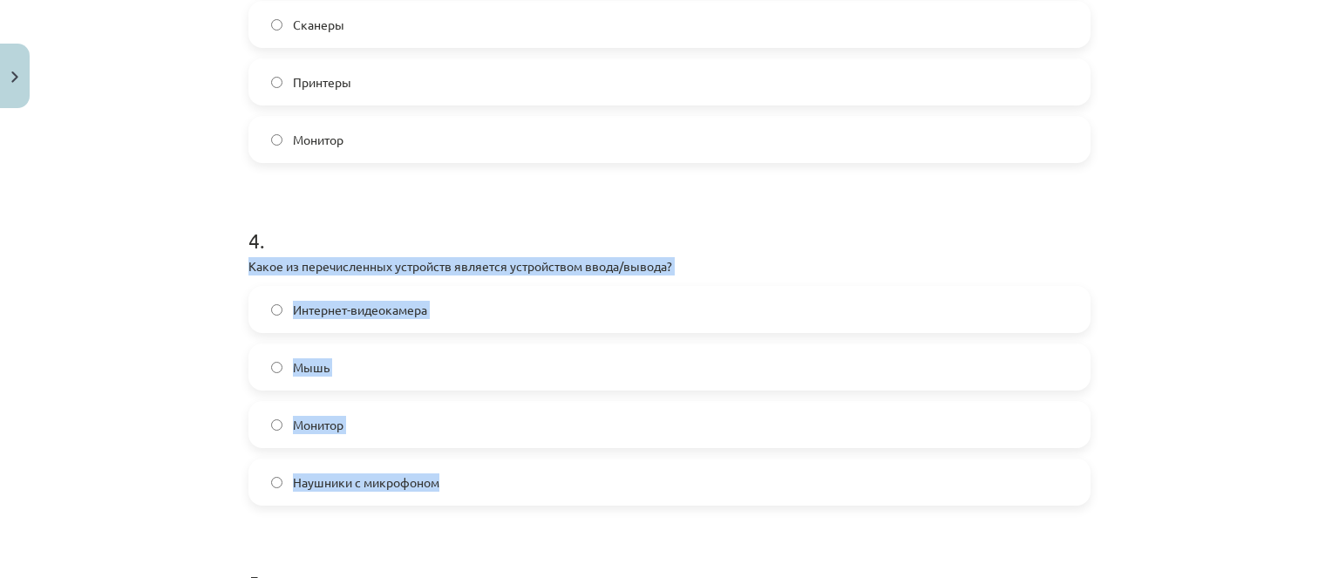
drag, startPoint x: 242, startPoint y: 262, endPoint x: 535, endPoint y: 473, distance: 361.1
click at [535, 473] on div "4 . Какое из перечисленных устройств является устройством ввода/вывода? Интерне…" at bounding box center [670, 352] width 842 height 308
click at [363, 474] on span "Наушники с микрофоном" at bounding box center [366, 483] width 147 height 18
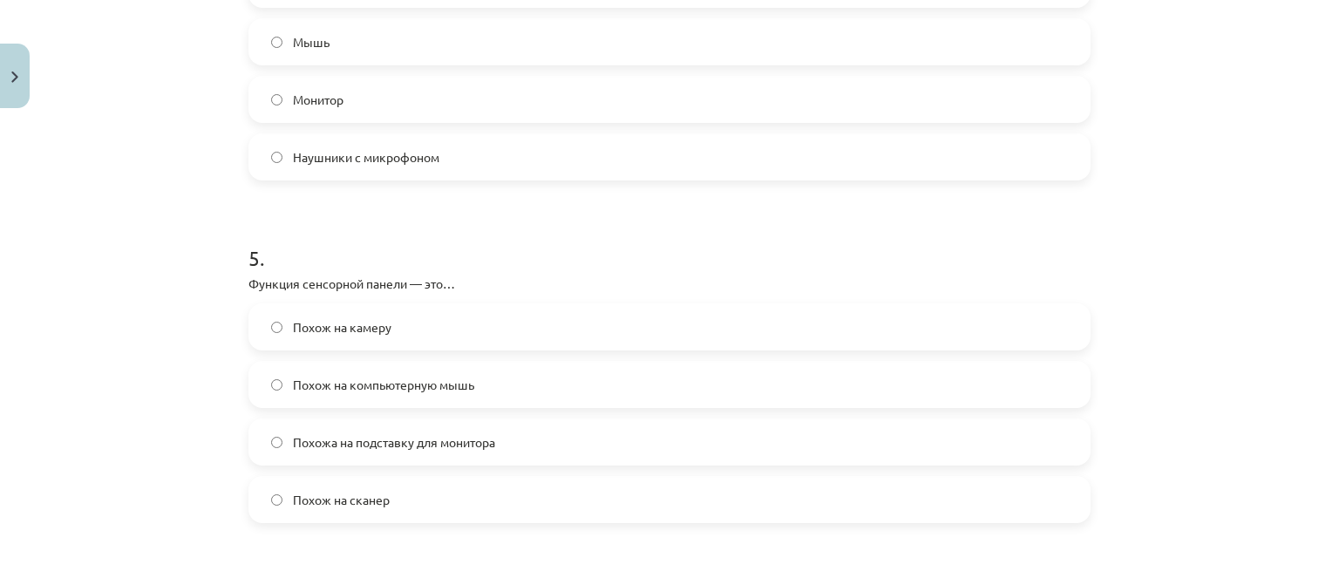
scroll to position [1613, 0]
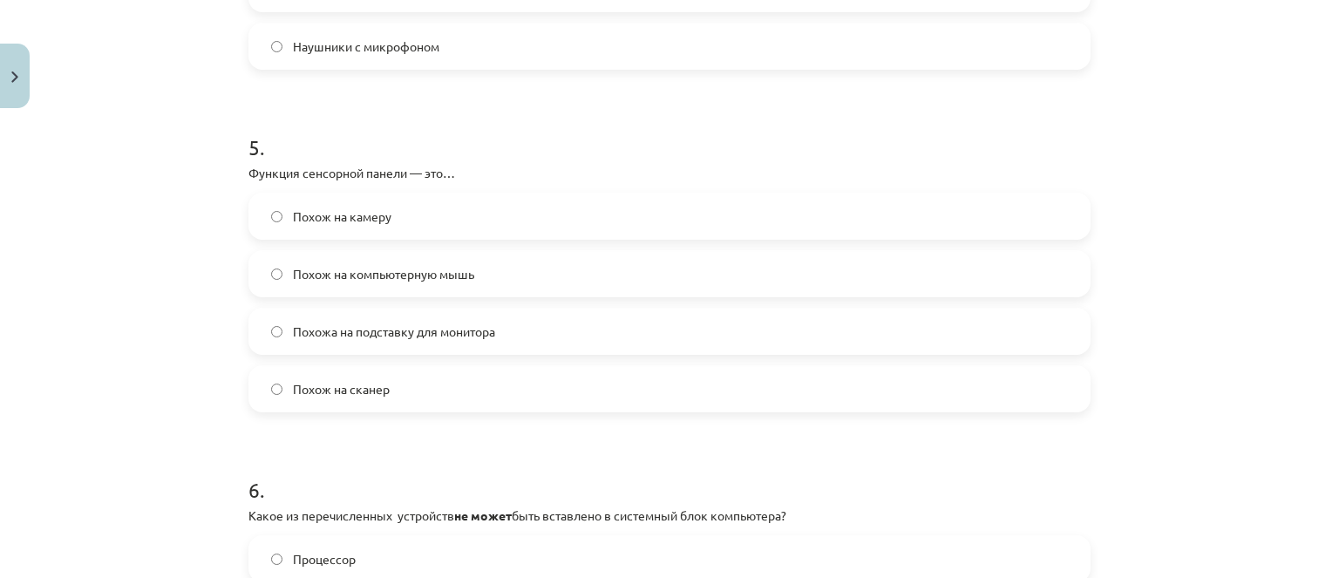
click at [276, 275] on label "Похож на компьютерную мышь" at bounding box center [669, 274] width 839 height 44
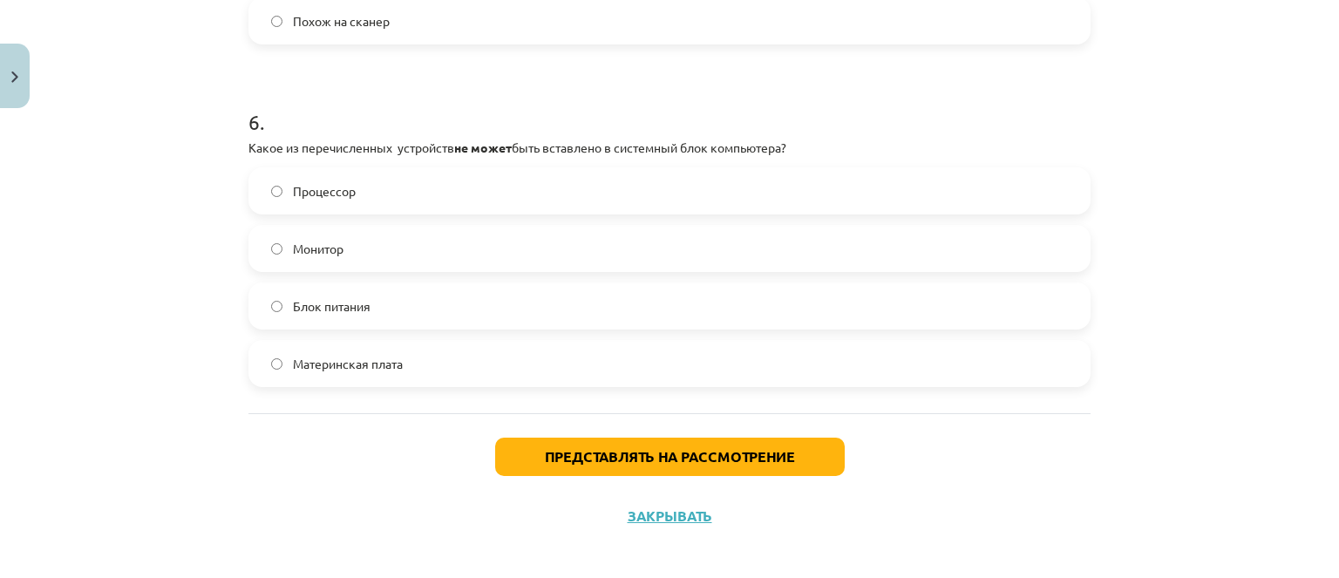
scroll to position [1992, 0]
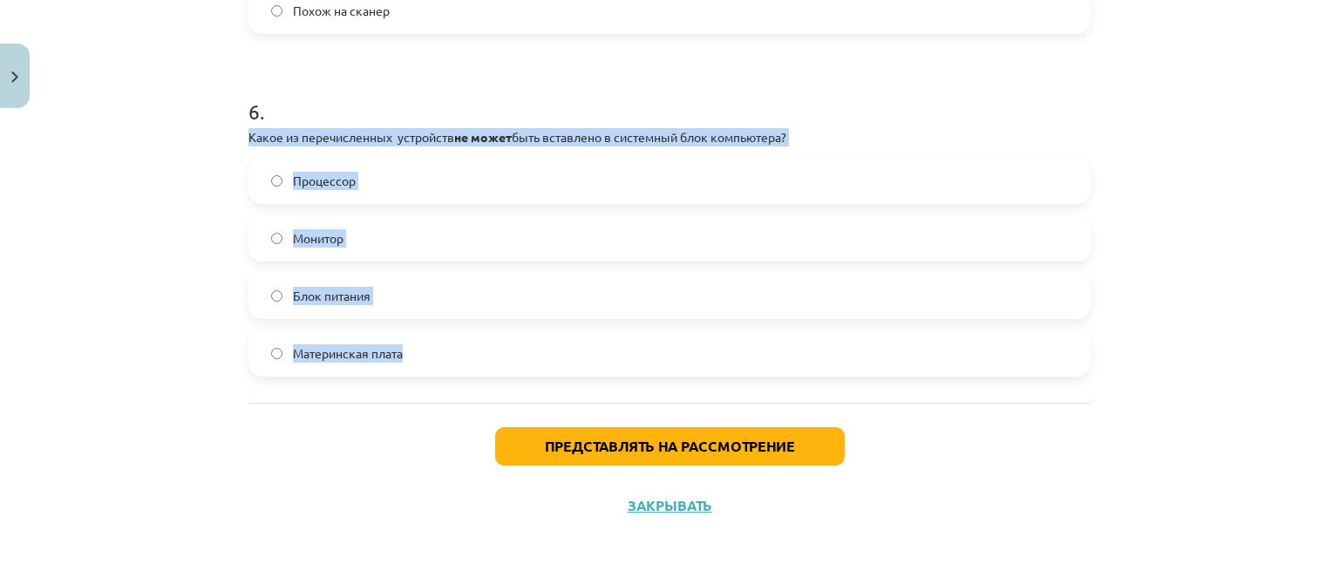
drag, startPoint x: 239, startPoint y: 133, endPoint x: 323, endPoint y: 174, distance: 93.2
click at [324, 242] on font "Монитор" at bounding box center [318, 238] width 51 height 16
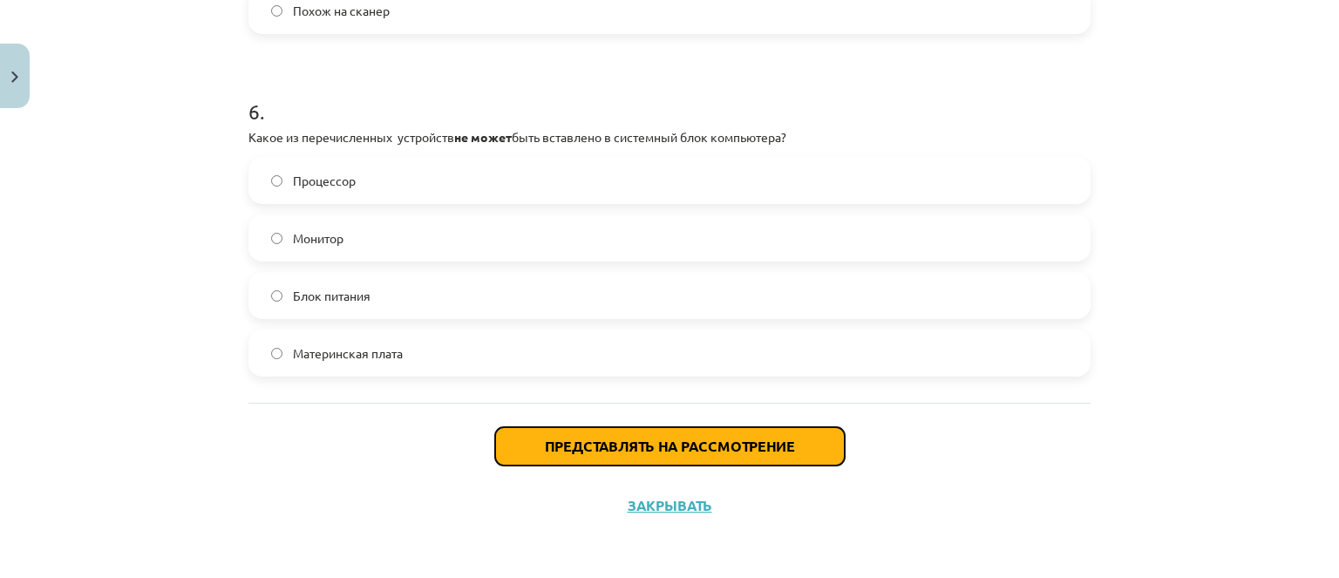
click at [573, 433] on button "Представлять на рассмотрение" at bounding box center [670, 446] width 350 height 38
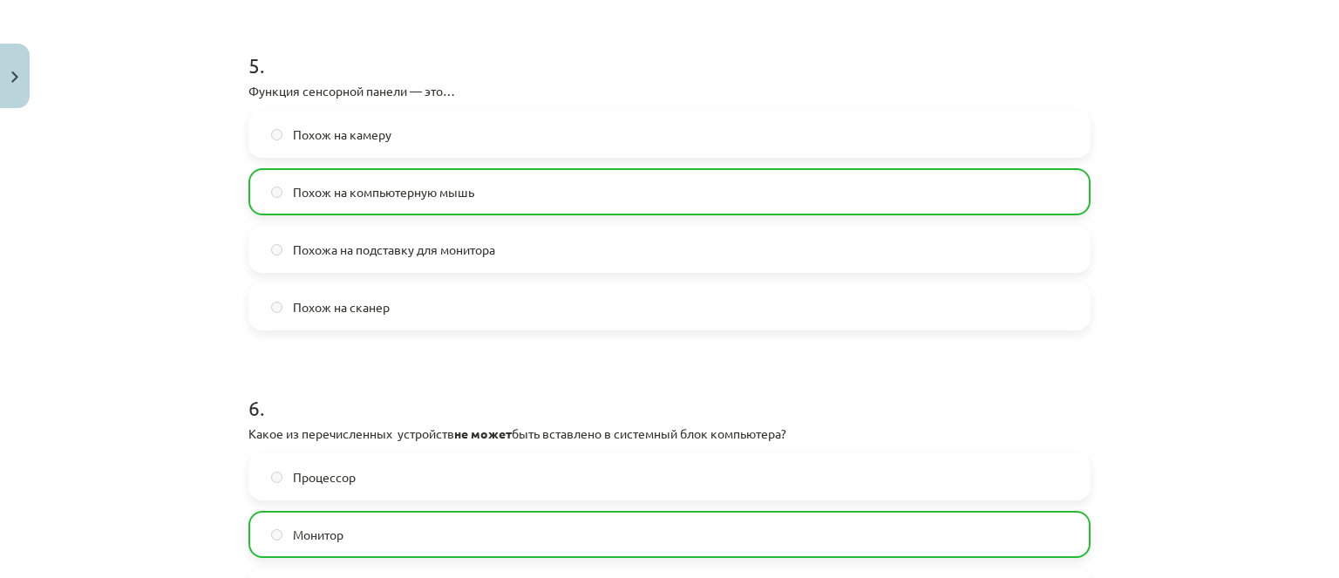
scroll to position [2047, 0]
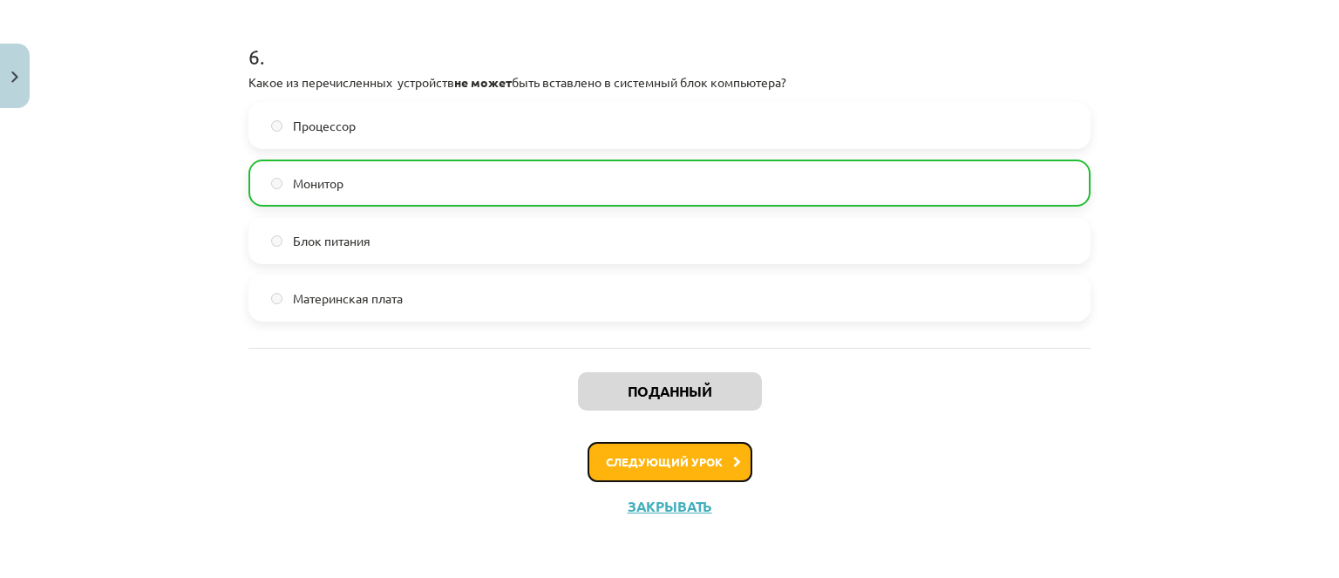
click at [632, 456] on font "Следующий урок" at bounding box center [664, 461] width 117 height 15
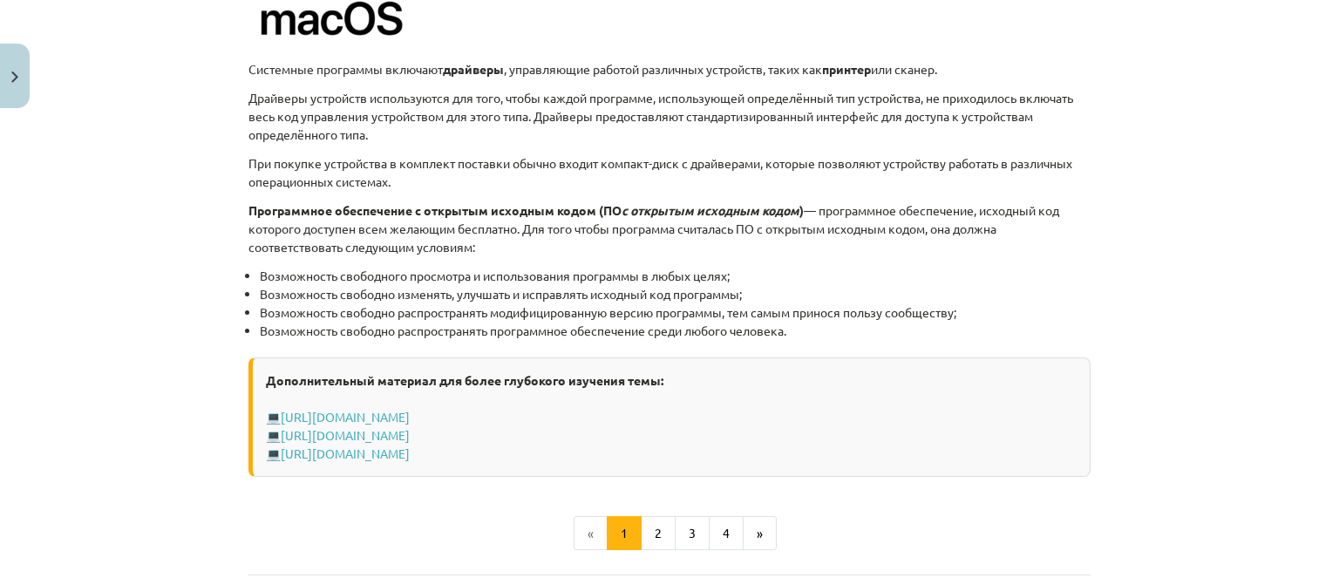
scroll to position [1991, 0]
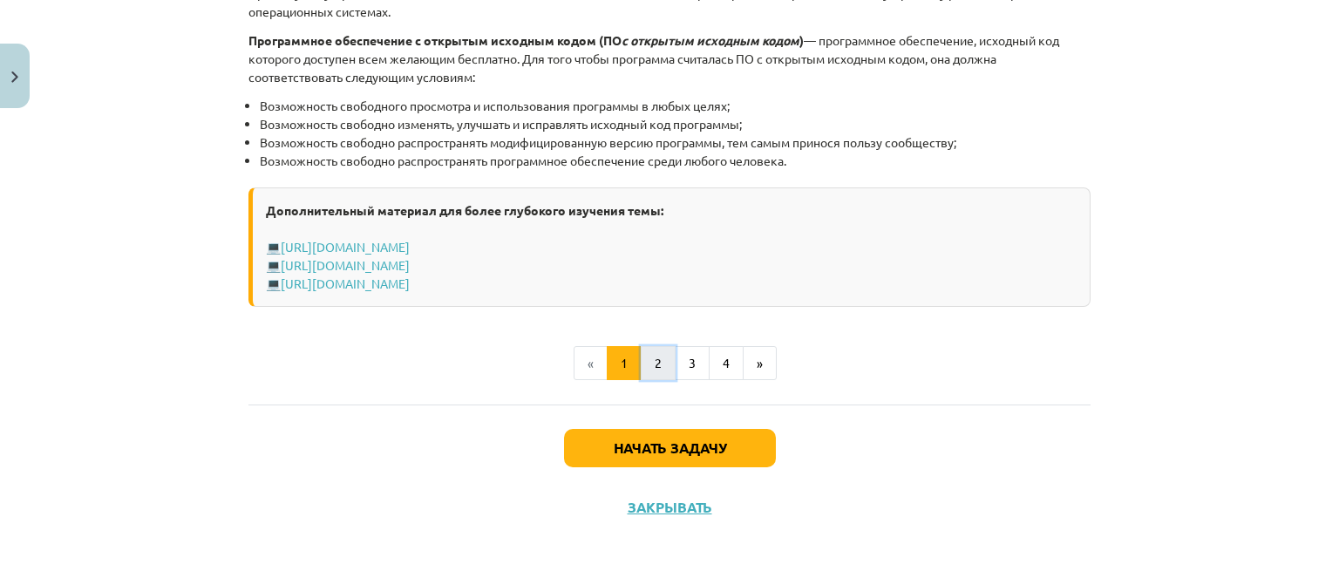
click at [646, 377] on button "2" at bounding box center [658, 363] width 35 height 35
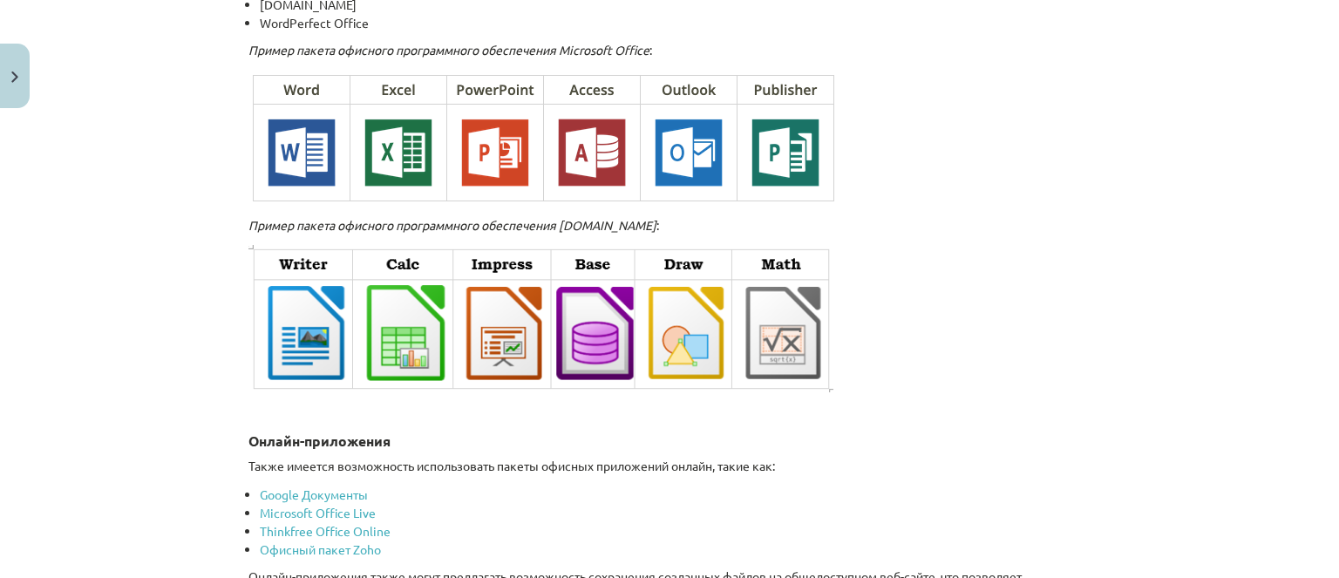
scroll to position [2965, 0]
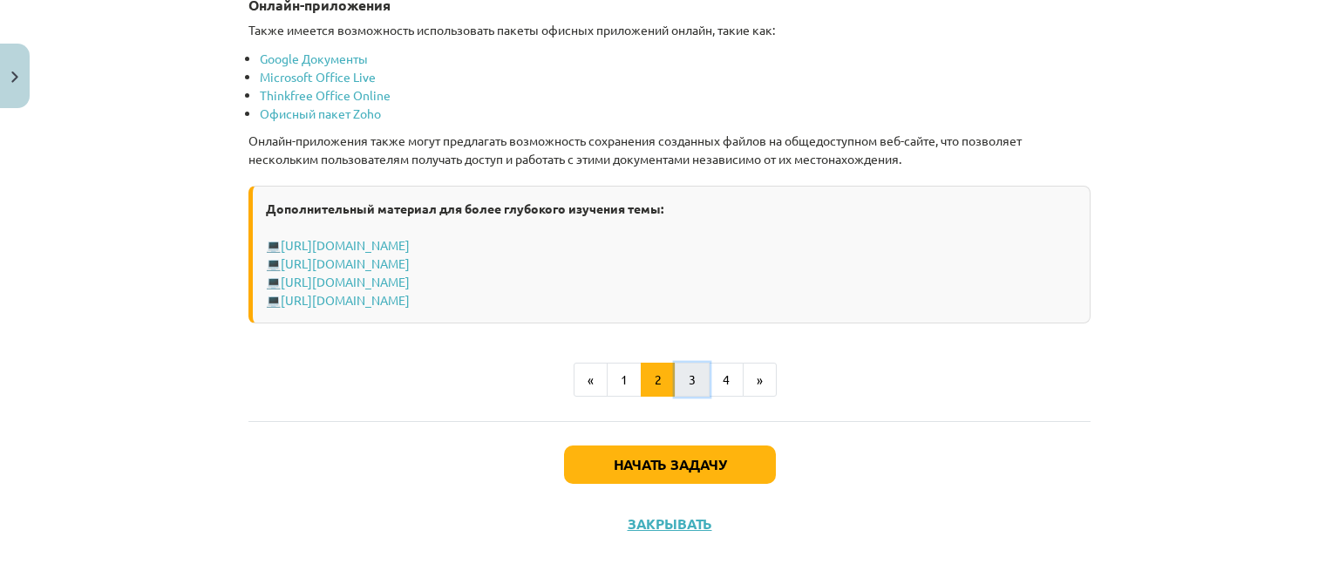
click at [697, 372] on button "3" at bounding box center [692, 380] width 35 height 35
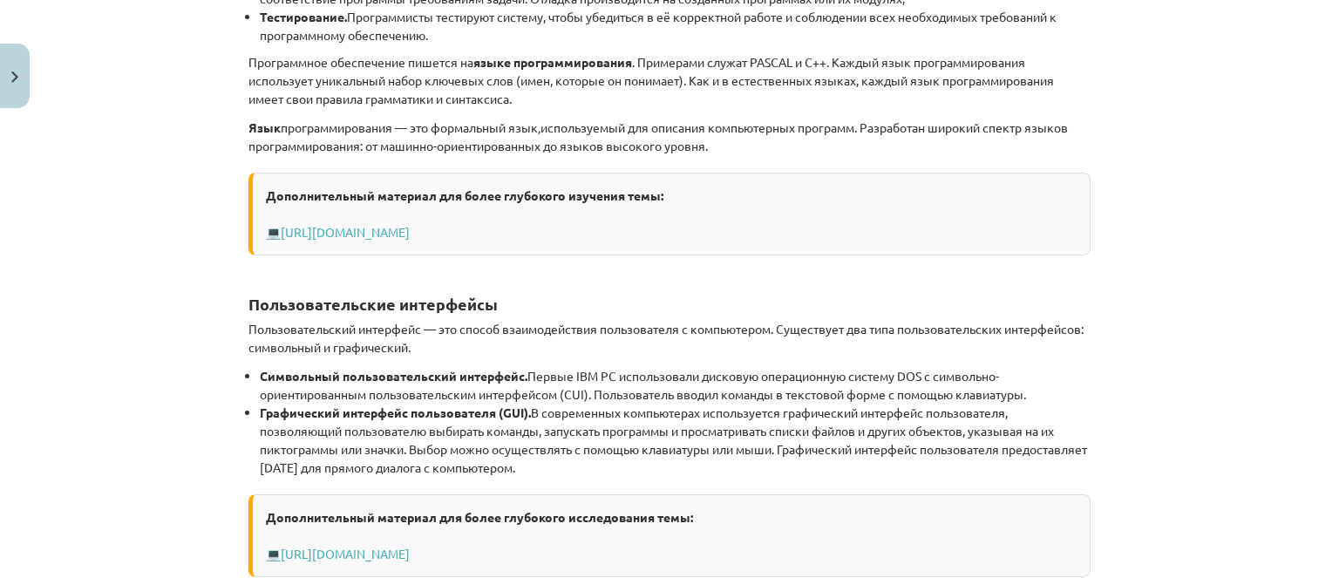
scroll to position [872, 0]
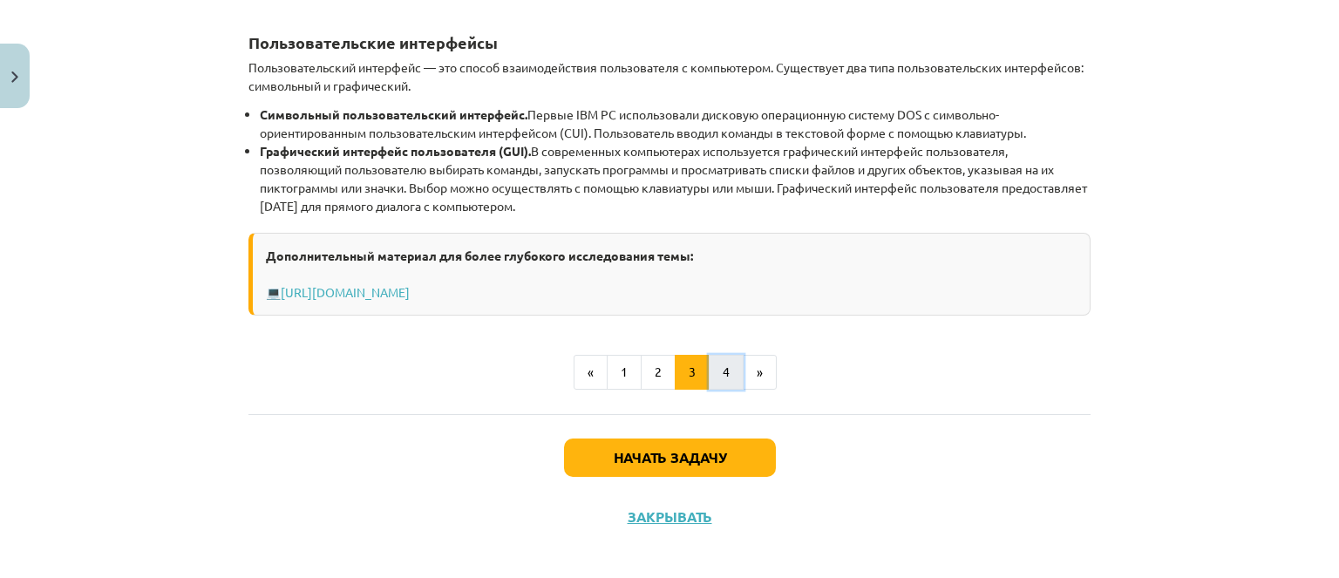
click at [723, 372] on font "4" at bounding box center [726, 372] width 7 height 16
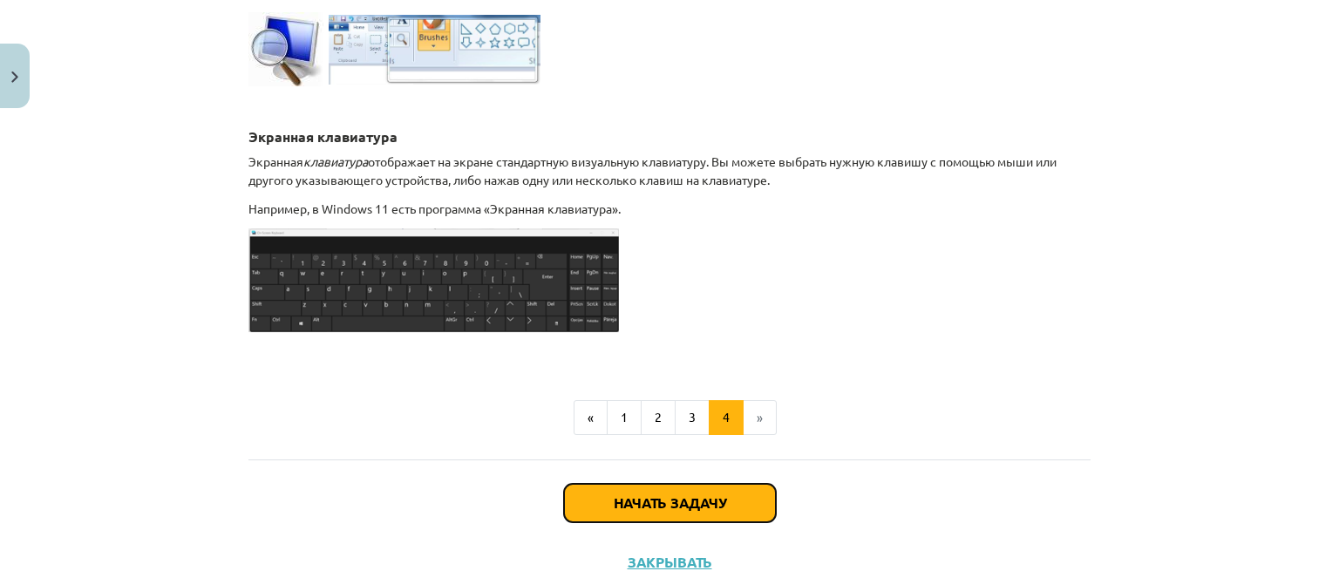
click at [694, 484] on button "Начать задачу" at bounding box center [670, 503] width 212 height 38
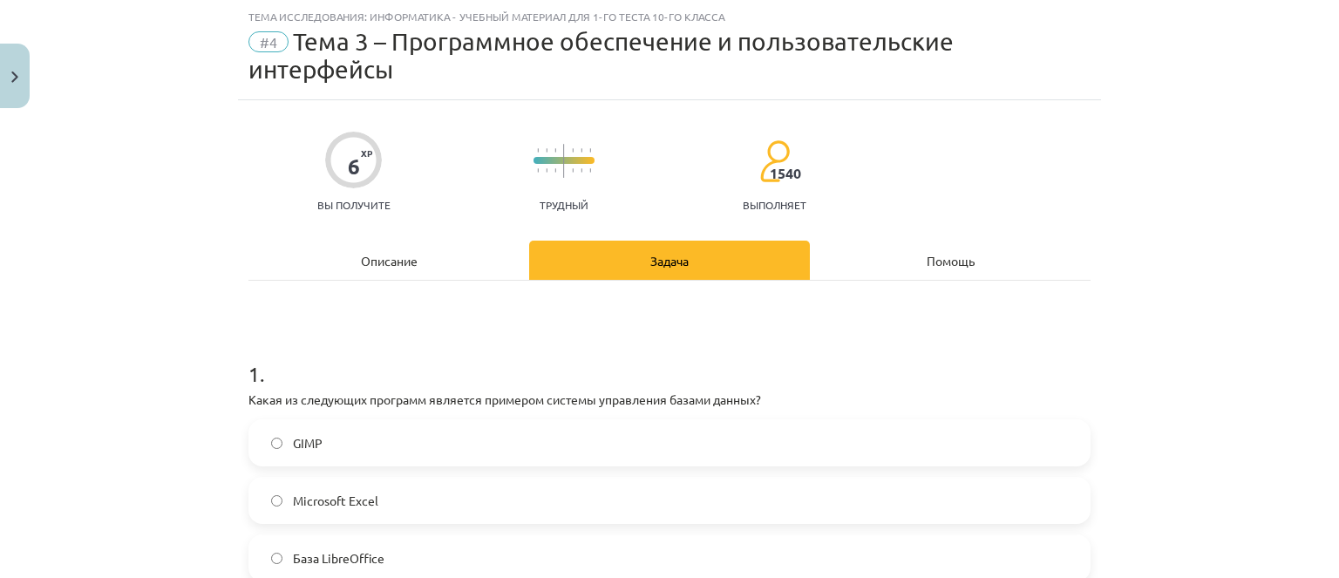
scroll to position [218, 0]
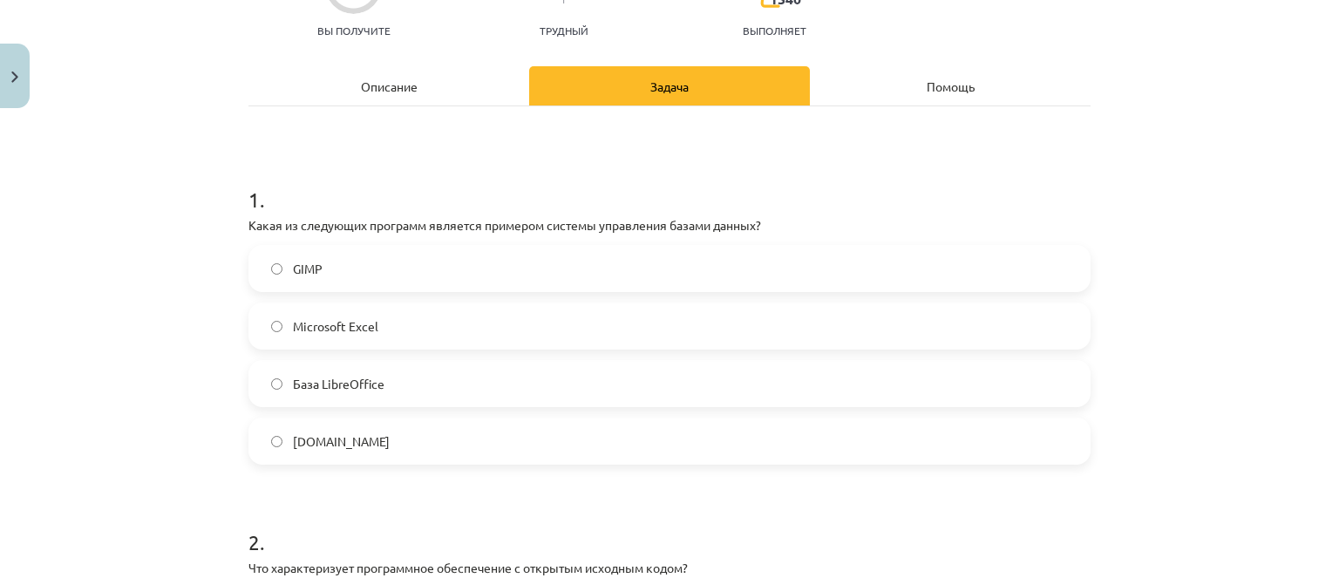
click at [578, 392] on label "База LibreOffice" at bounding box center [669, 384] width 839 height 44
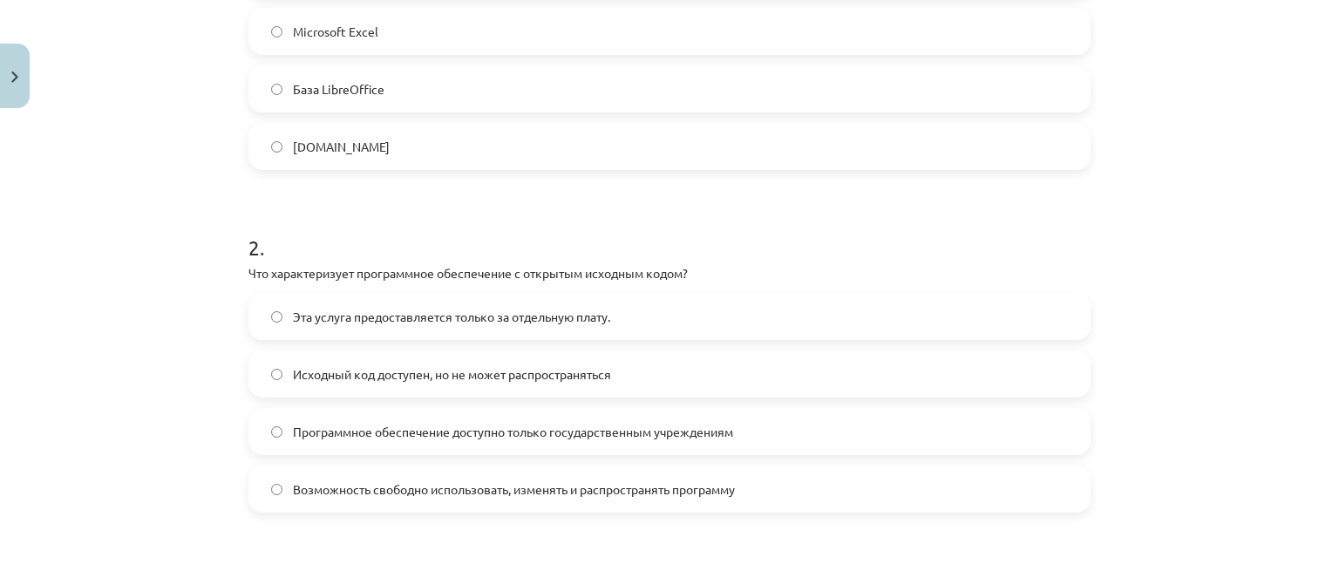
scroll to position [567, 0]
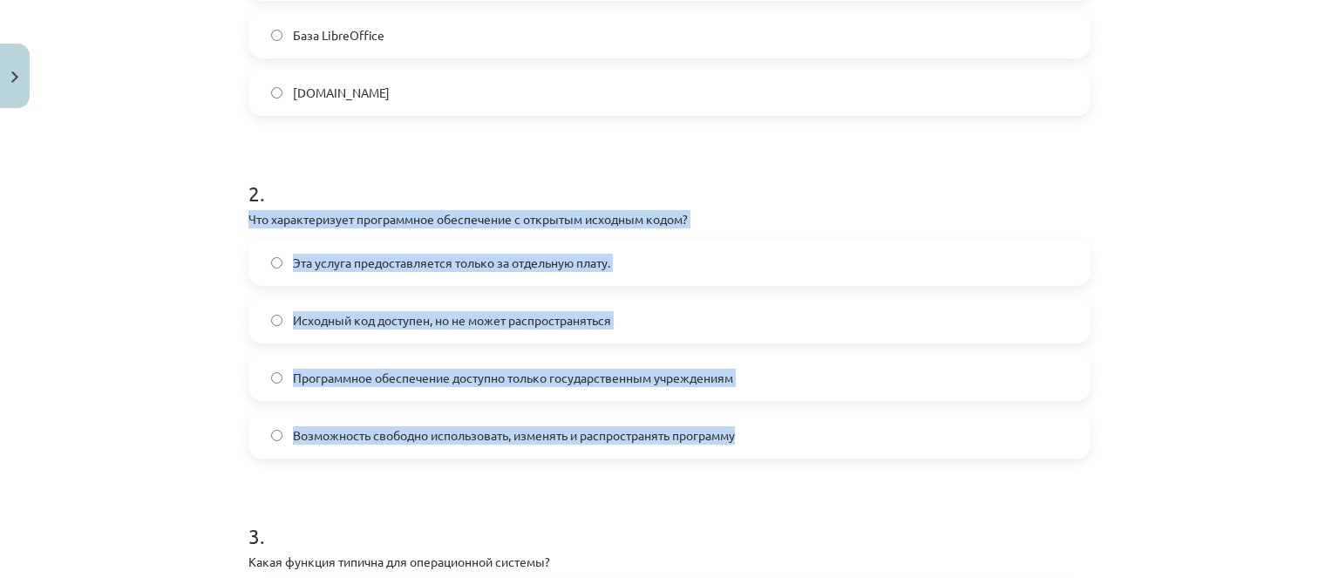
drag, startPoint x: 241, startPoint y: 207, endPoint x: 605, endPoint y: 305, distance: 377.6
click at [767, 439] on div "2 . Что характеризует программное обеспечение с открытым исходным кодом? Эта ус…" at bounding box center [670, 305] width 842 height 308
click at [478, 431] on font "Возможность свободно использовать, изменять и распространять программу" at bounding box center [514, 435] width 442 height 16
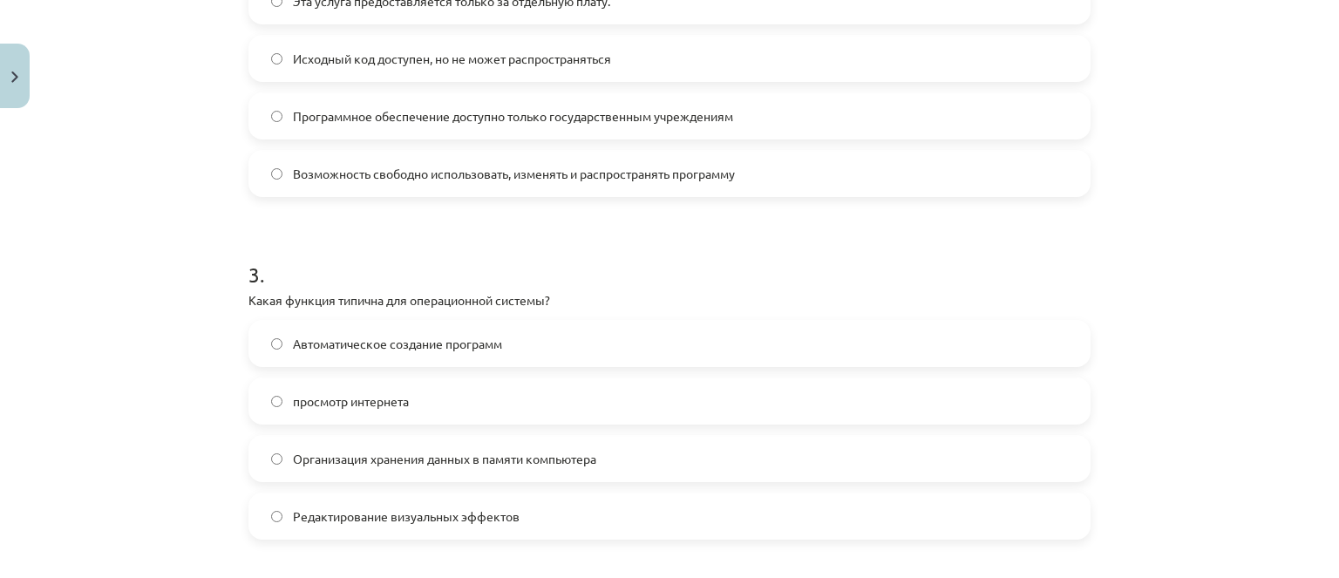
scroll to position [916, 0]
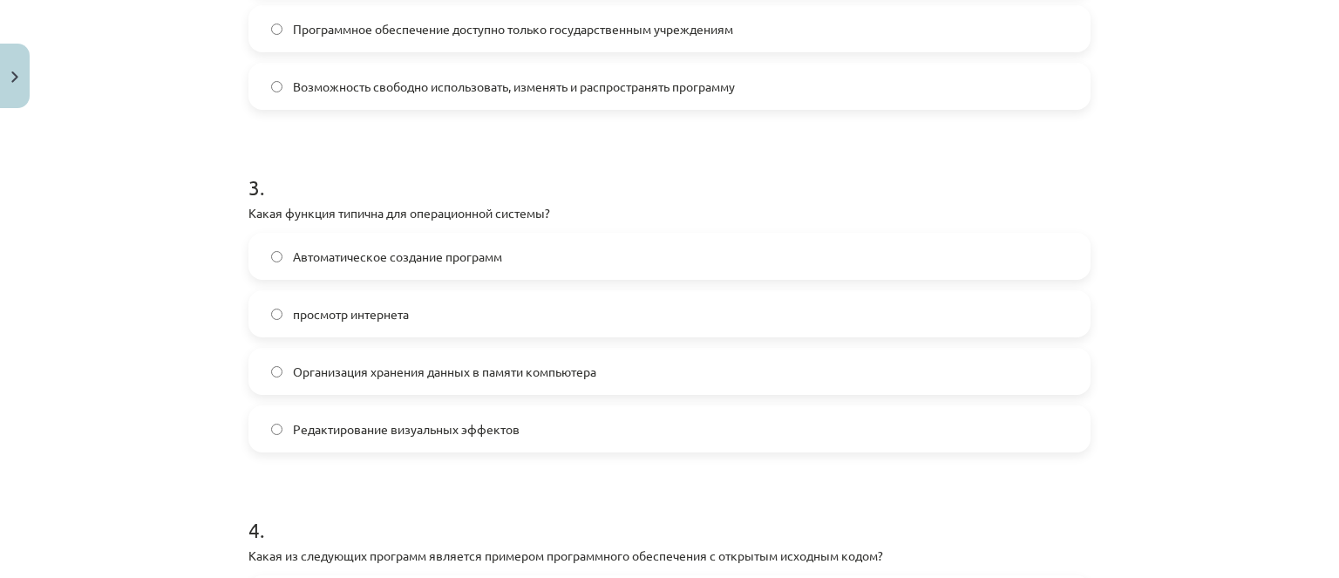
click at [467, 372] on font "Организация хранения данных в памяти компьютера" at bounding box center [444, 372] width 303 height 16
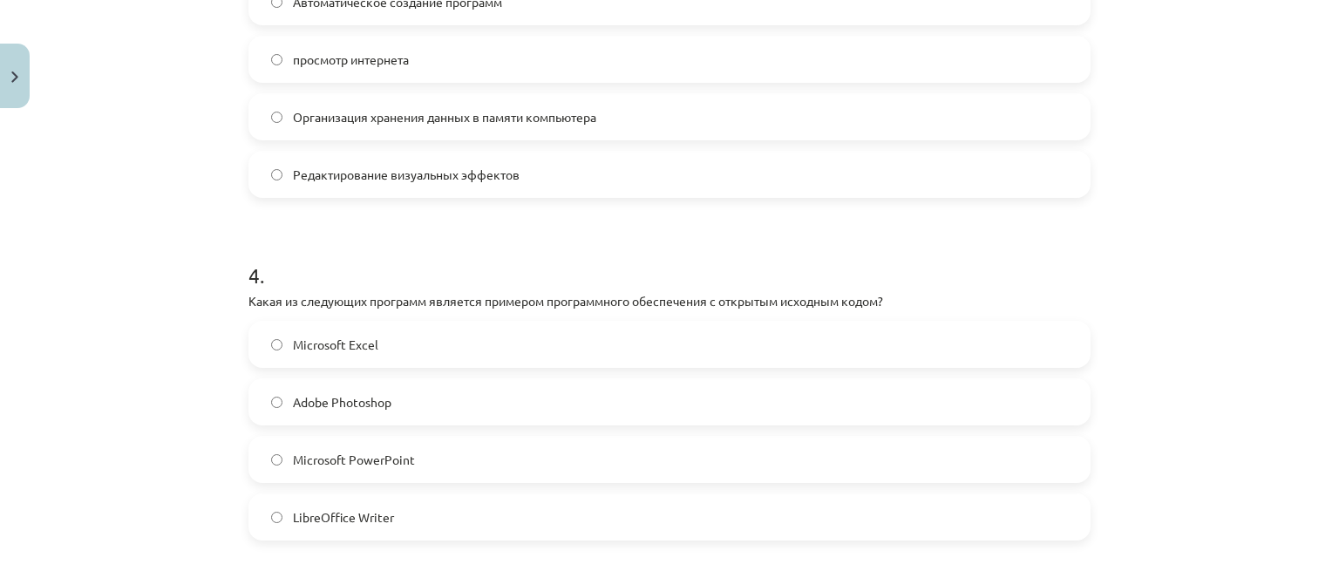
scroll to position [1264, 0]
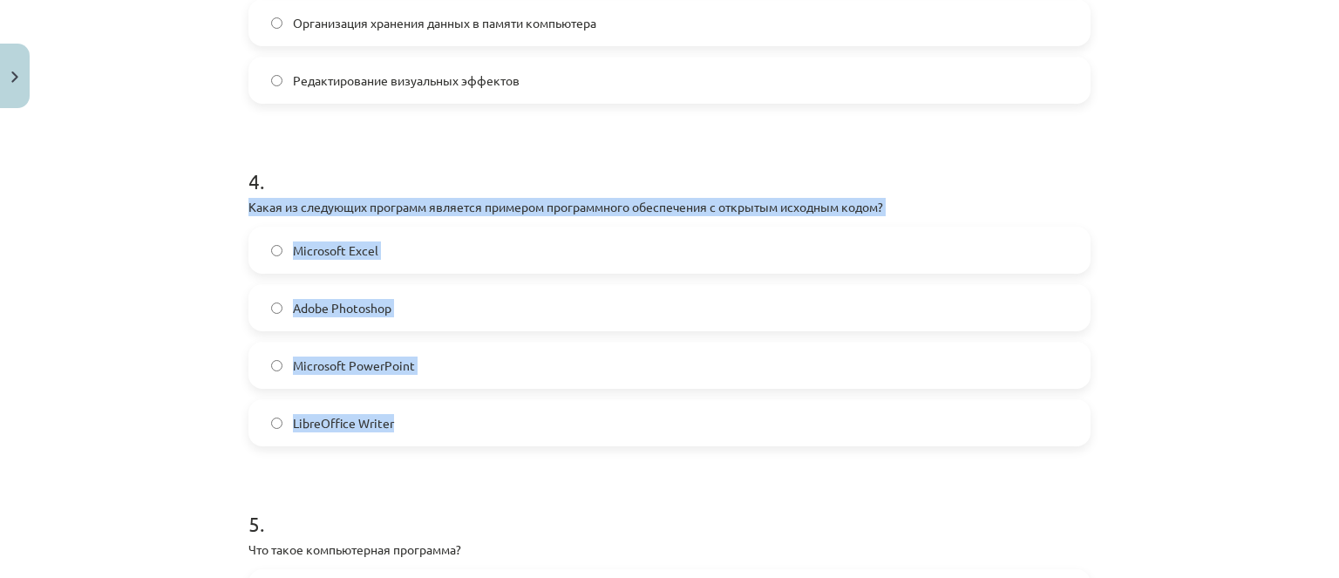
drag, startPoint x: 232, startPoint y: 205, endPoint x: 416, endPoint y: 331, distance: 223.3
click at [443, 432] on div "6 XP Вы получите Трудный 1540 выполняет Описание Задача Помощь 1 . Какая из сле…" at bounding box center [669, 27] width 863 height 2296
click at [405, 421] on label "LibreOffice Writer" at bounding box center [669, 423] width 839 height 44
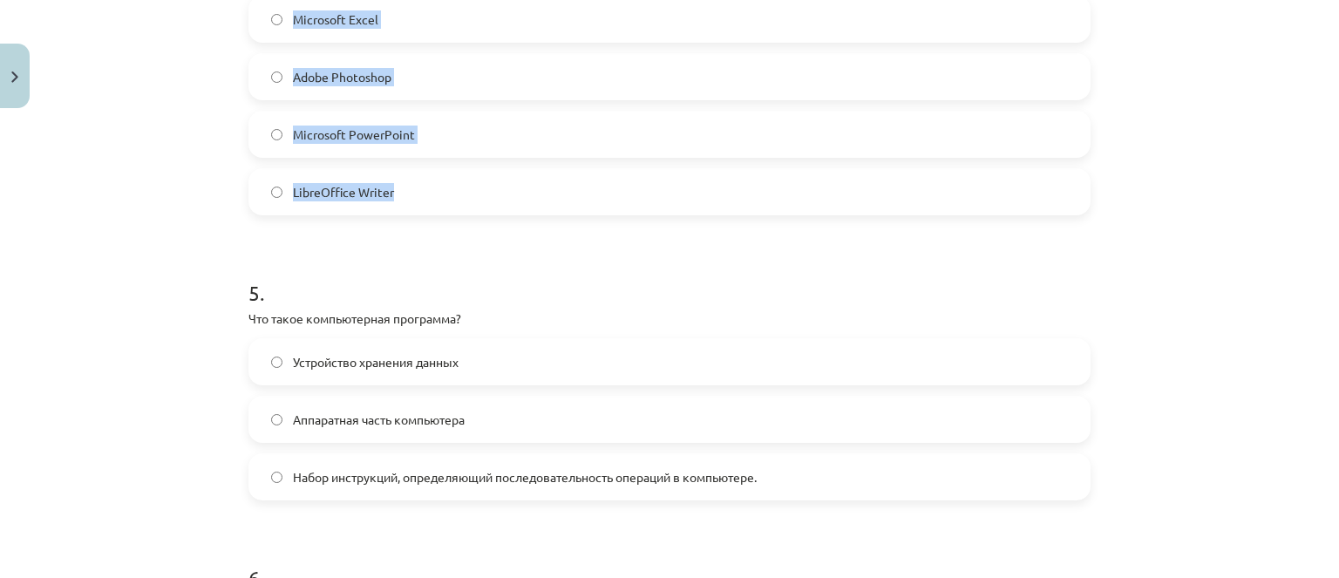
scroll to position [1526, 0]
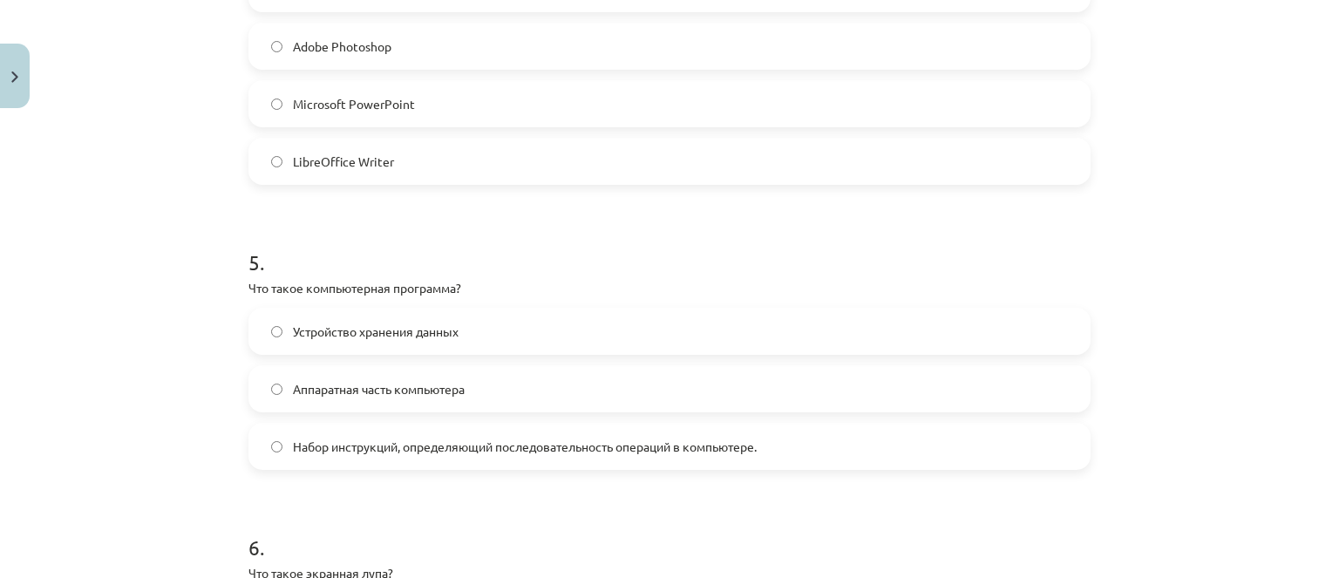
click at [147, 289] on div "Тема исследования: Информатика - учебный материал для 1-го теста 10-го класса #…" at bounding box center [669, 289] width 1339 height 578
click at [312, 435] on label "Набор инструкций, определяющий последовательность операций в компьютере." at bounding box center [669, 447] width 839 height 44
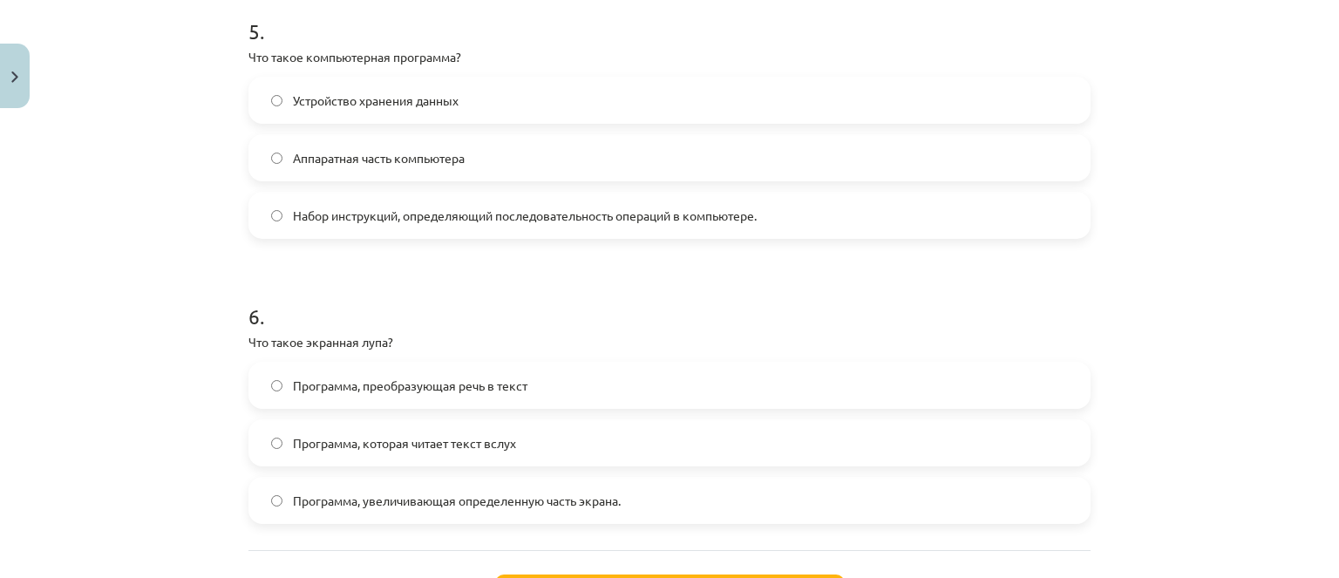
scroll to position [1788, 0]
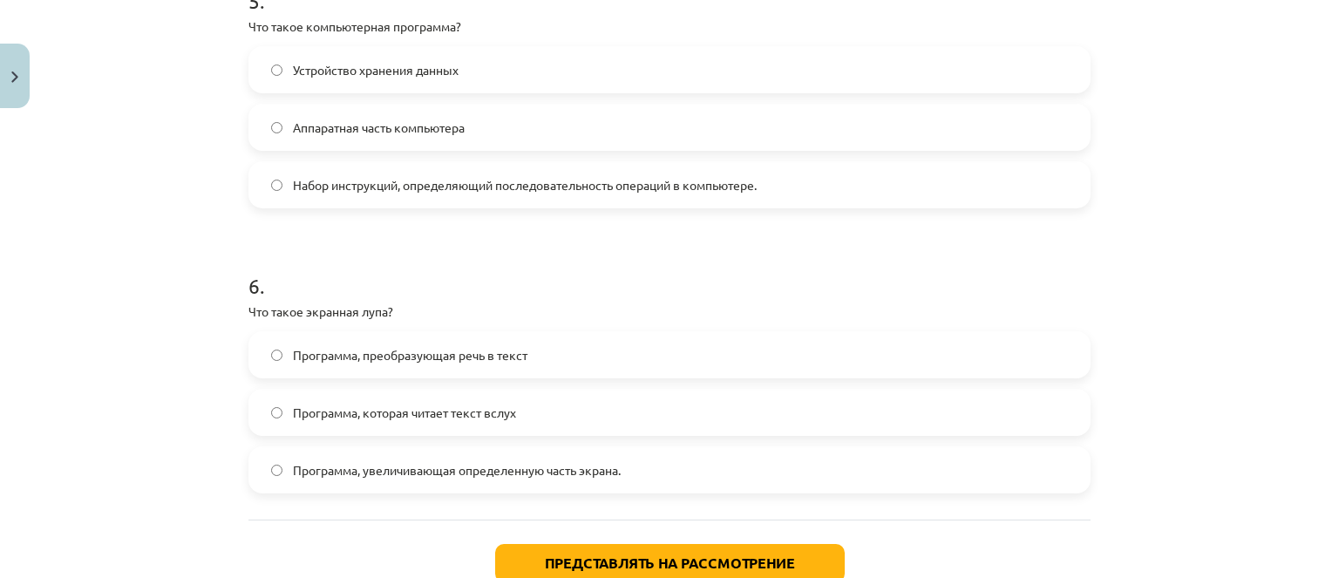
click at [325, 480] on label "Программа, увеличивающая определенную часть экрана." at bounding box center [669, 470] width 839 height 44
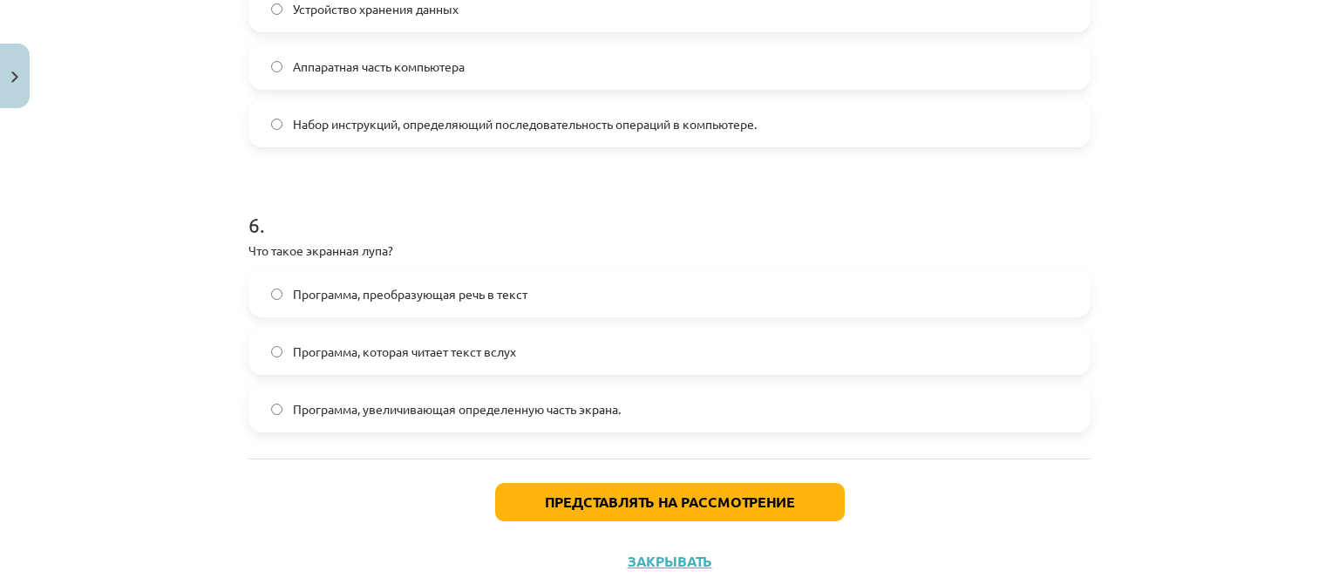
scroll to position [1875, 0]
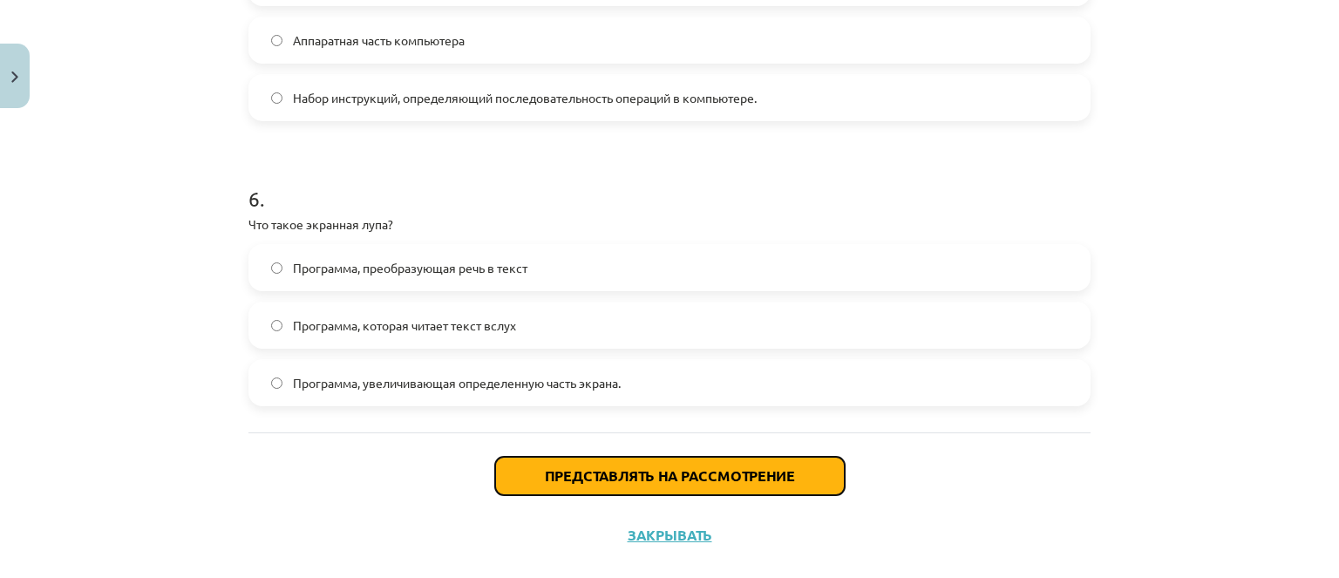
click at [545, 469] on font "Представлять на рассмотрение" at bounding box center [670, 476] width 250 height 18
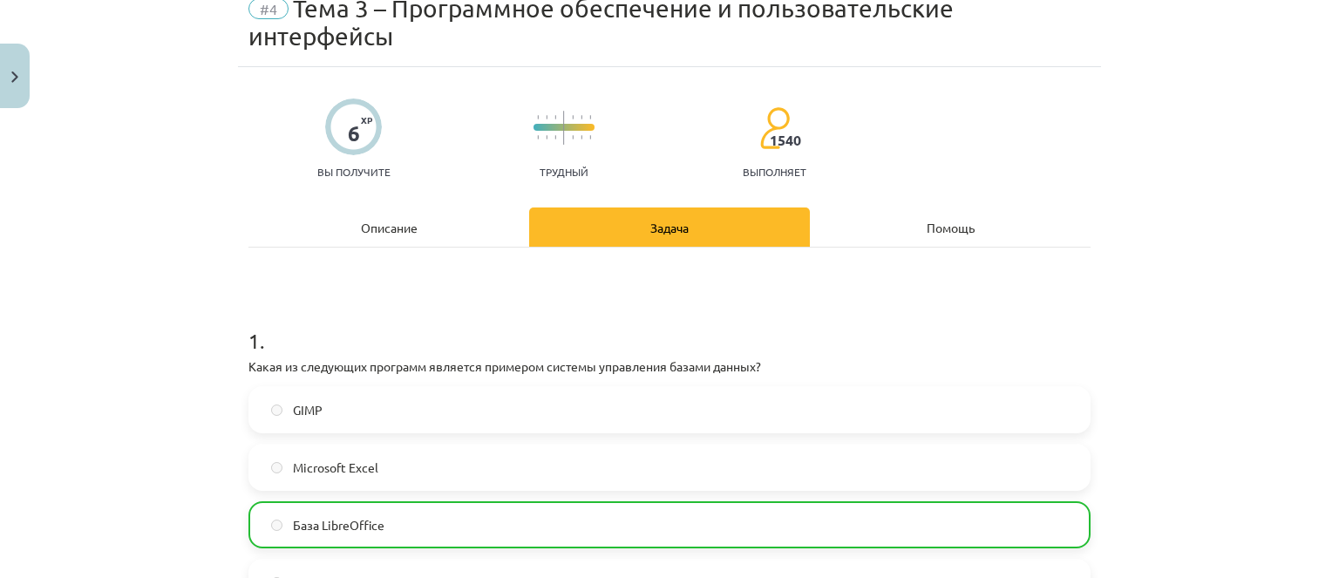
scroll to position [0, 0]
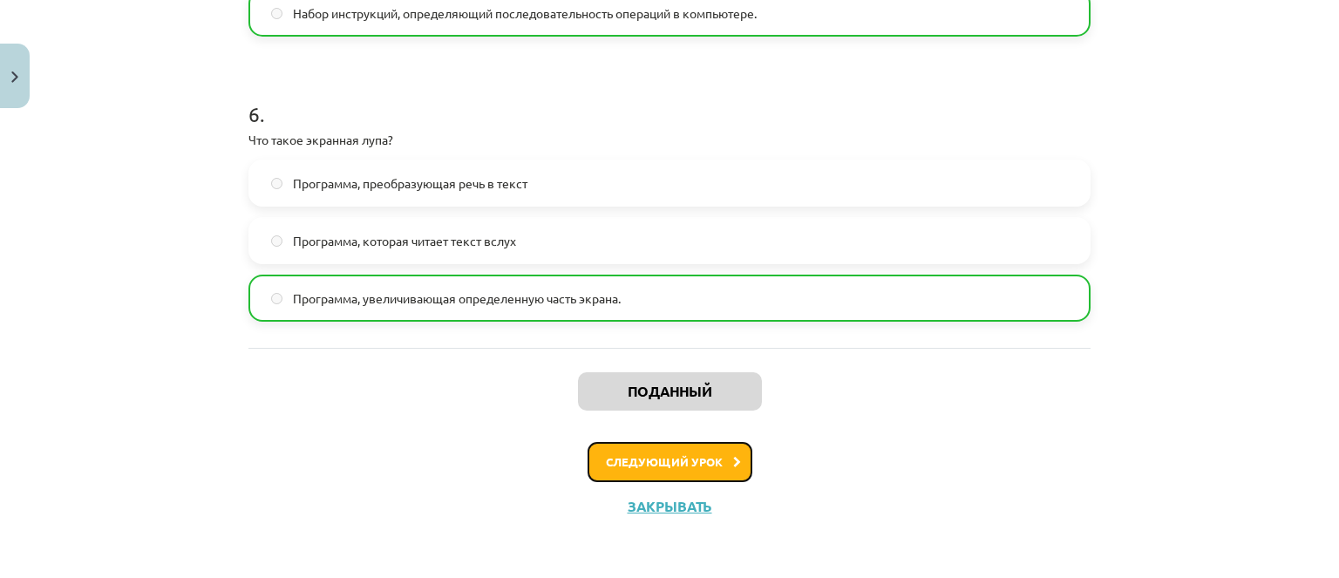
click at [605, 445] on button "Следующий урок" at bounding box center [670, 462] width 165 height 40
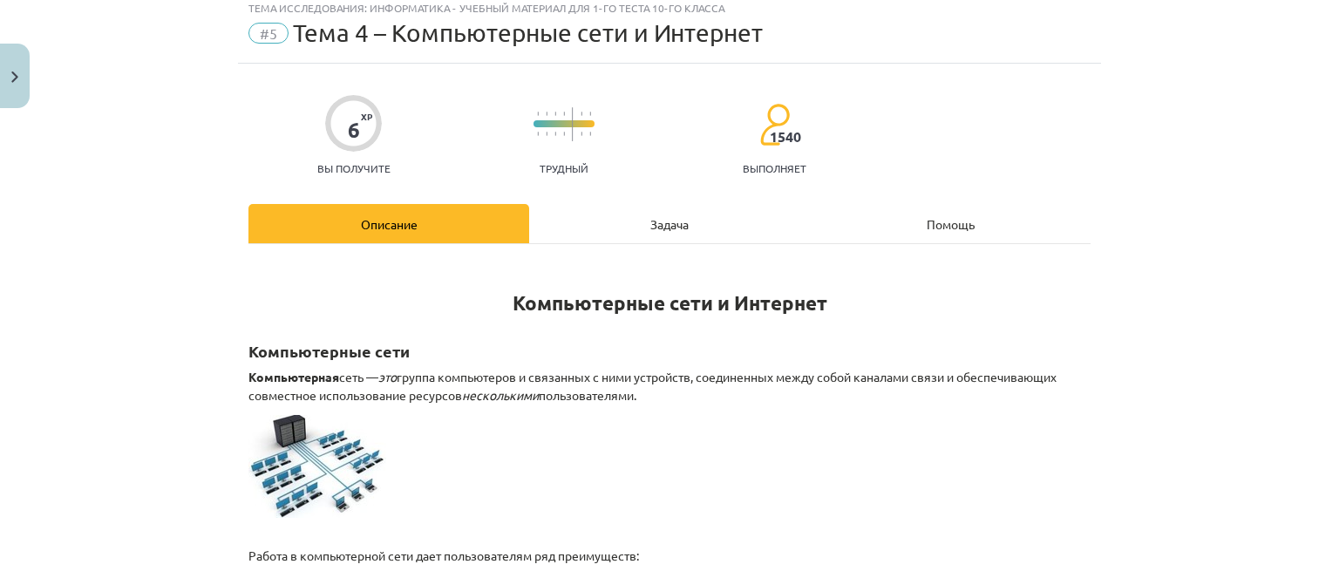
scroll to position [44, 0]
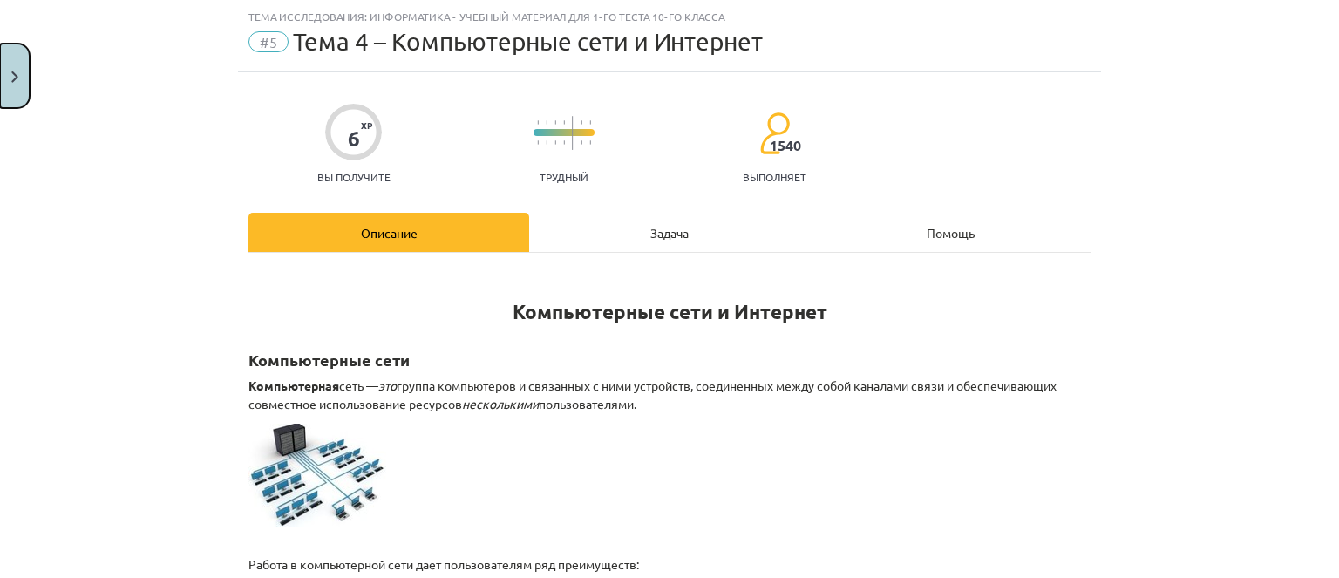
click at [27, 76] on button "Закрывать" at bounding box center [15, 76] width 30 height 65
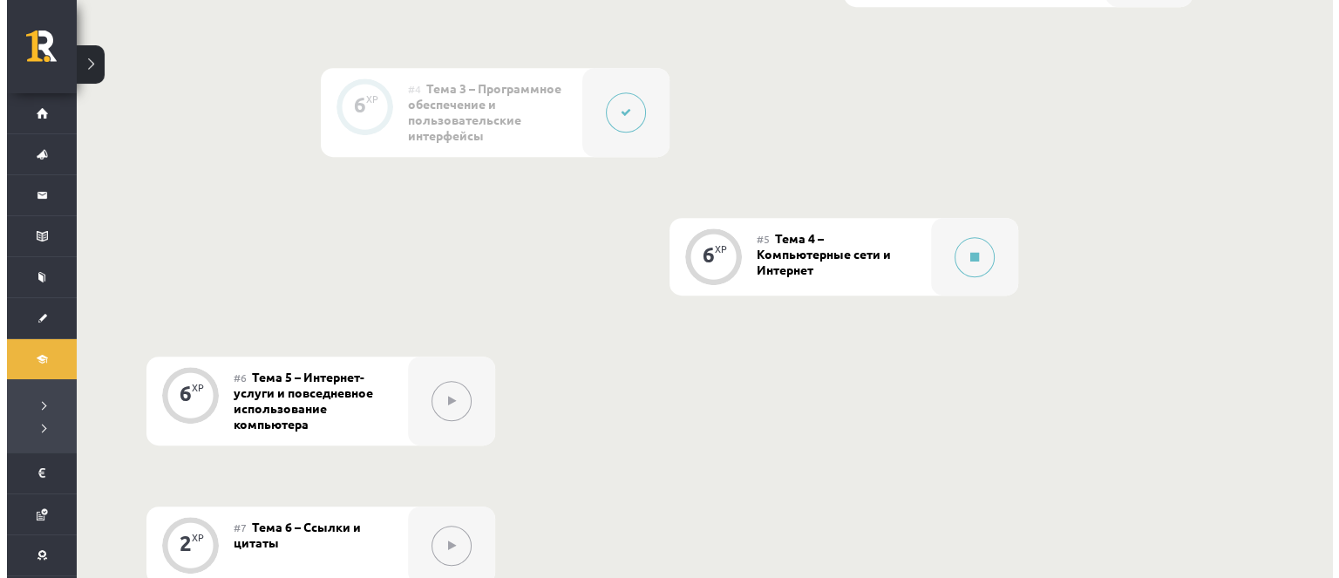
scroll to position [832, 0]
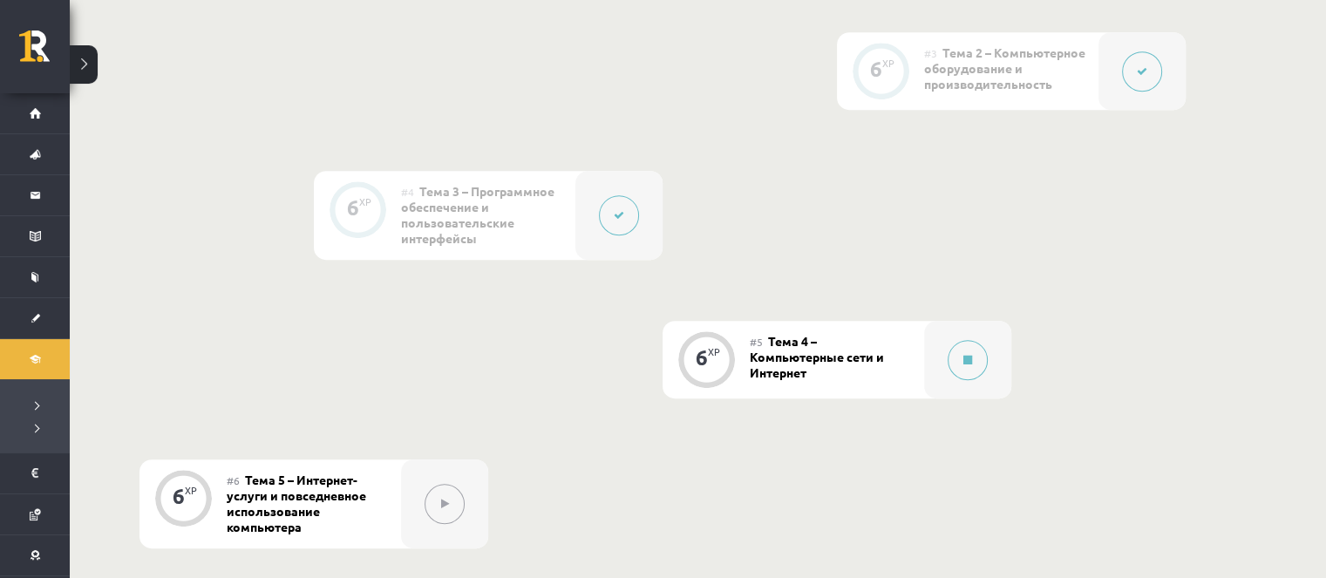
click at [987, 381] on div at bounding box center [967, 360] width 87 height 78
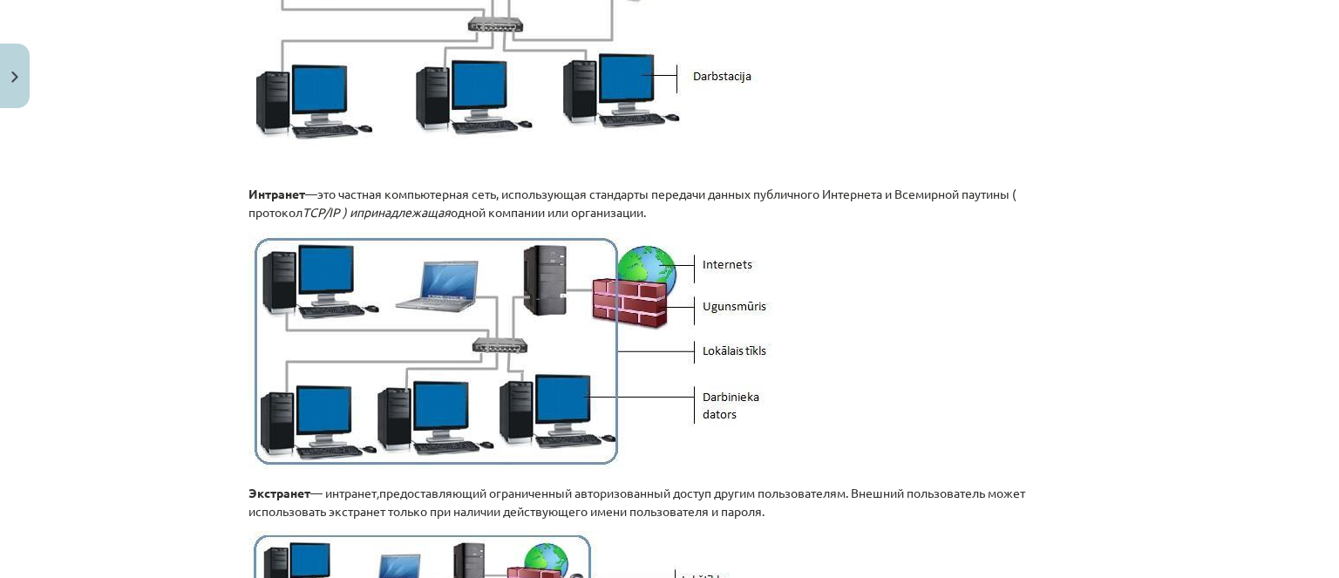
scroll to position [1620, 0]
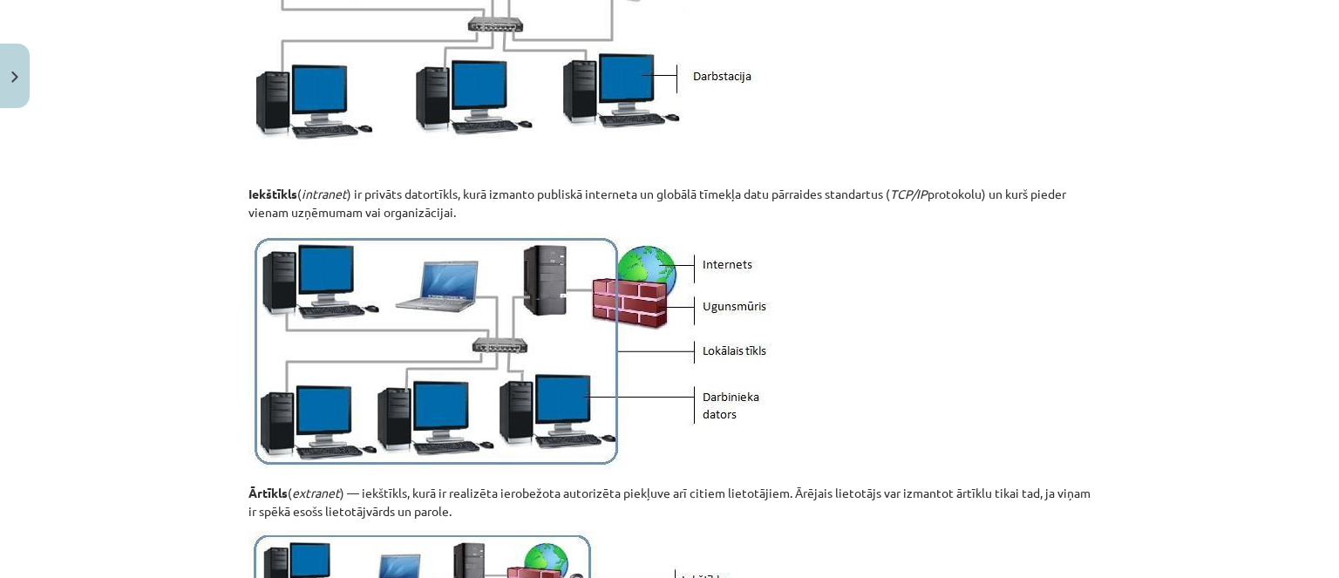
click at [328, 193] on em "intranet" at bounding box center [324, 194] width 45 height 16
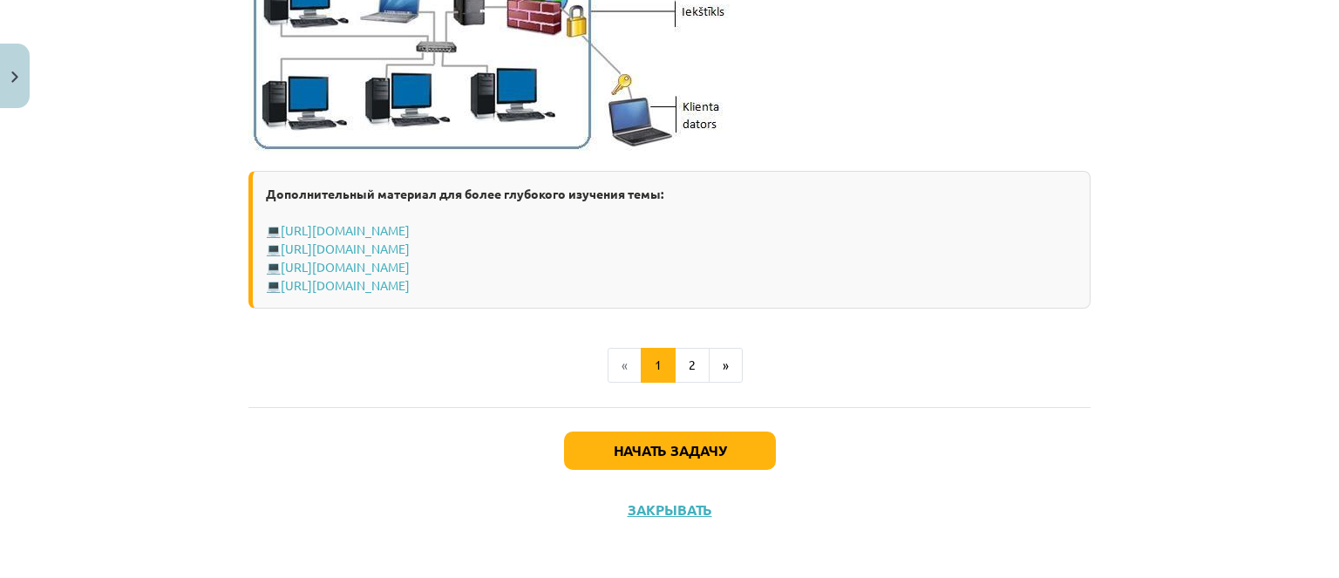
scroll to position [2227, 0]
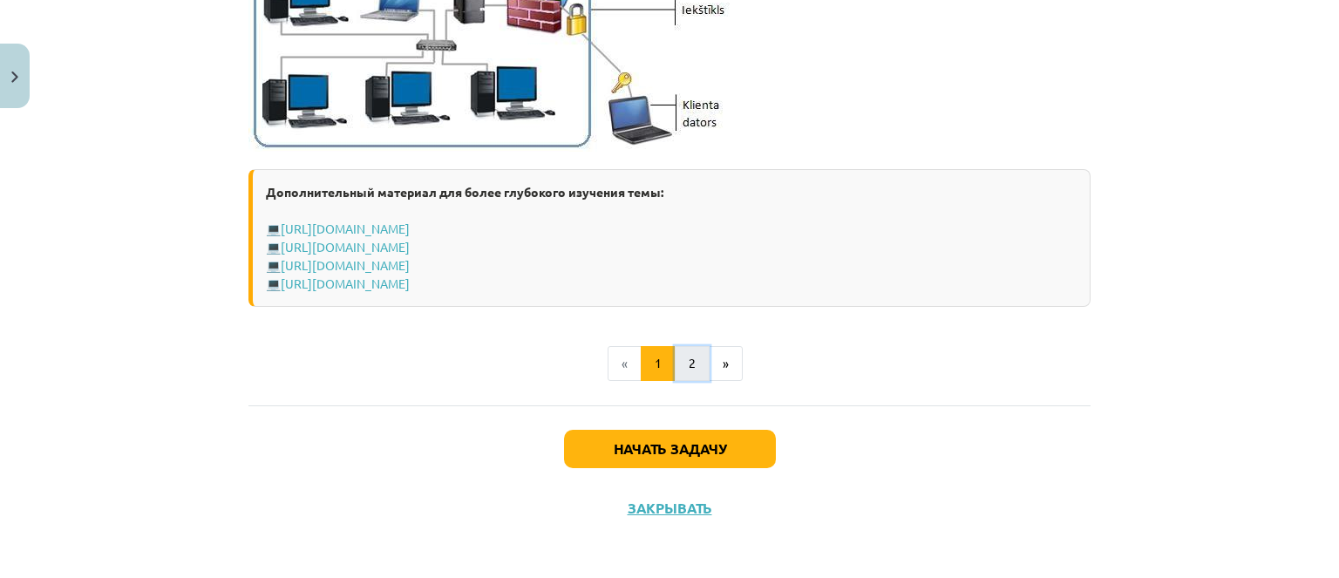
click at [680, 361] on button "2" at bounding box center [692, 363] width 35 height 35
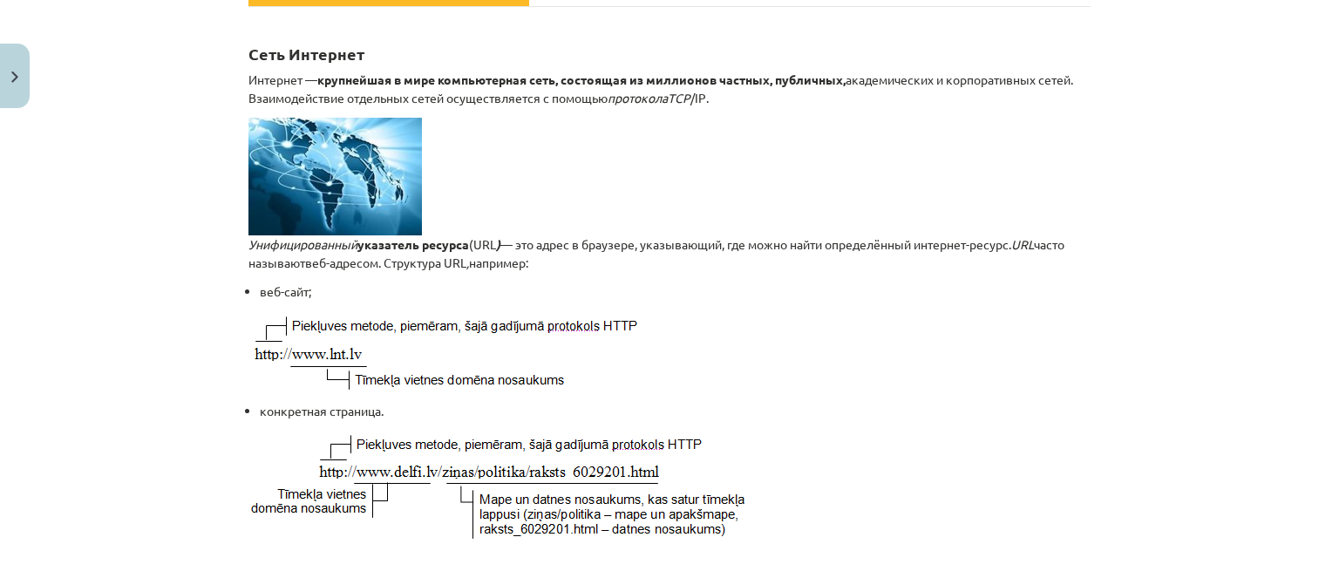
scroll to position [224, 0]
